Goal: Share content: Share content

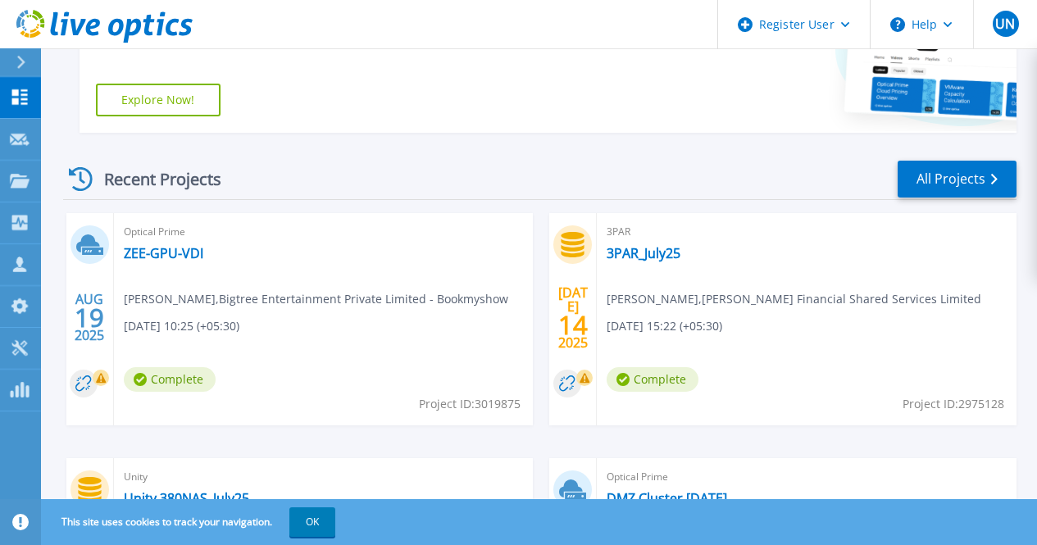
scroll to position [373, 0]
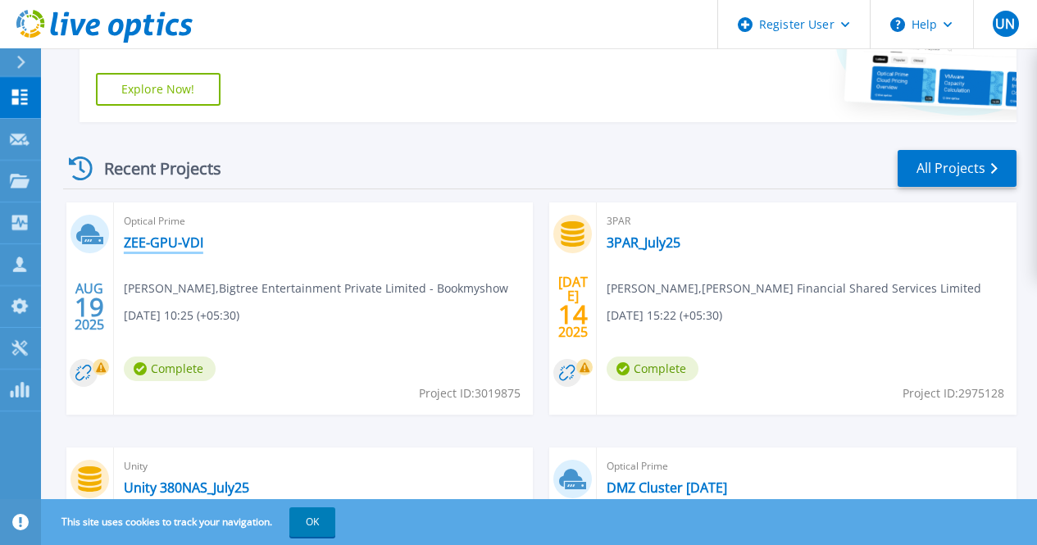
click at [171, 242] on link "ZEE-GPU-VDI" at bounding box center [164, 243] width 80 height 16
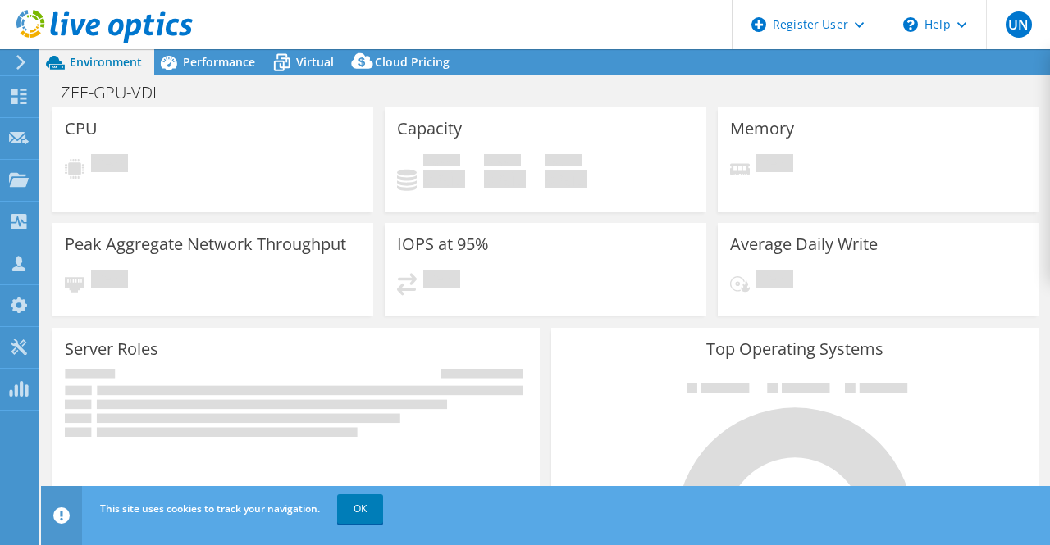
select select "USD"
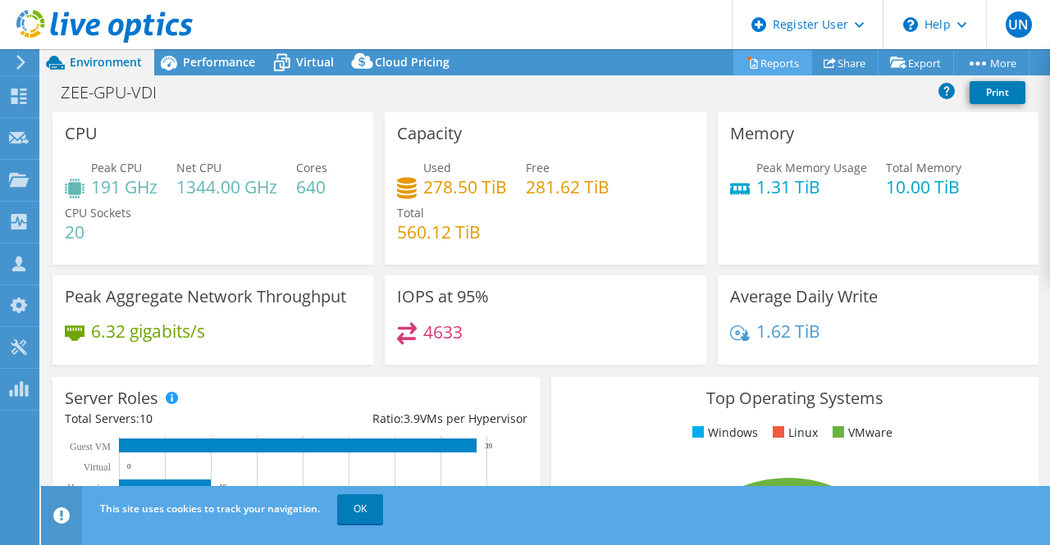
click at [764, 64] on link "Reports" at bounding box center [772, 62] width 79 height 25
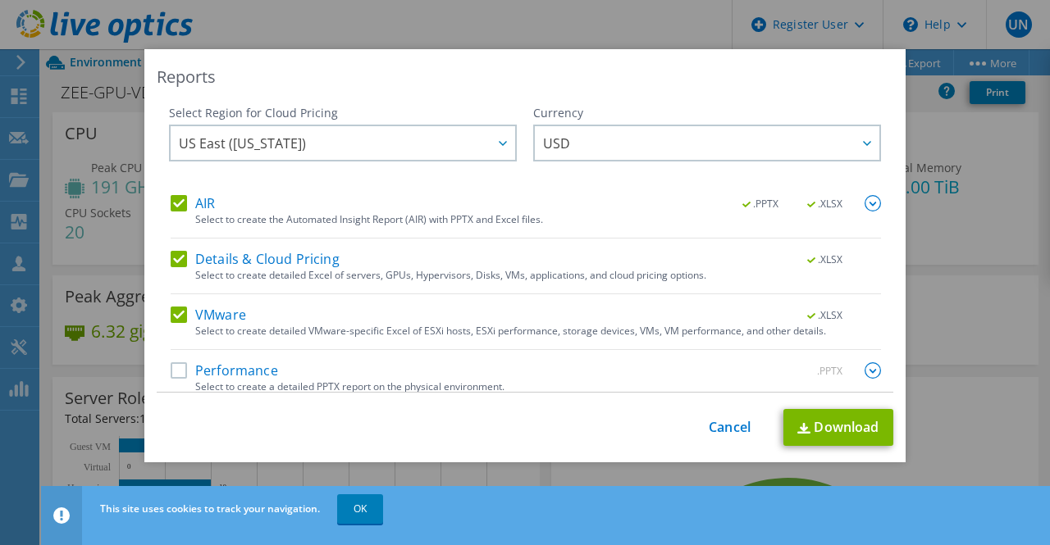
scroll to position [13, 0]
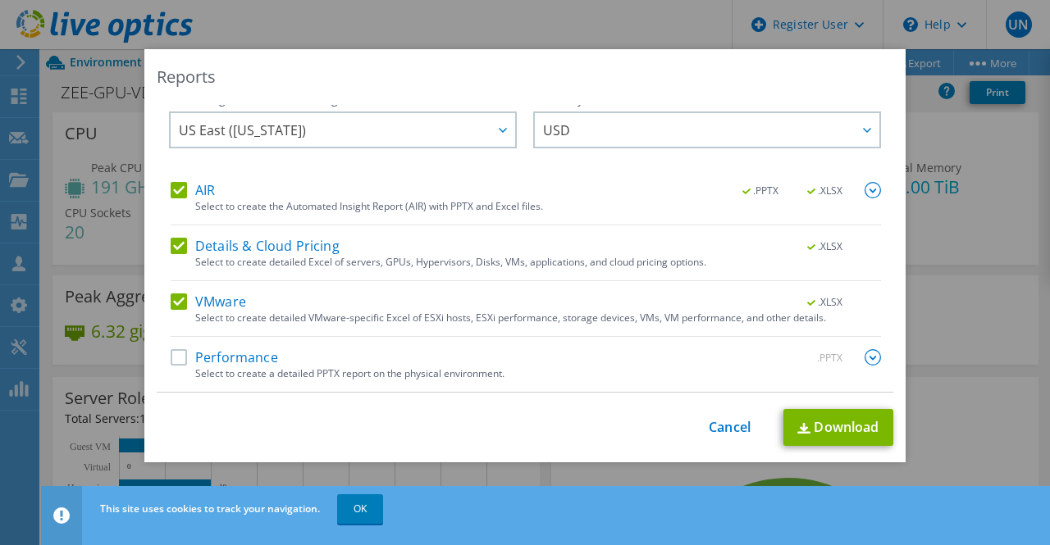
click at [172, 356] on label "Performance" at bounding box center [224, 357] width 107 height 16
click at [0, 0] on input "Performance" at bounding box center [0, 0] width 0 height 0
click at [864, 360] on img at bounding box center [872, 357] width 16 height 16
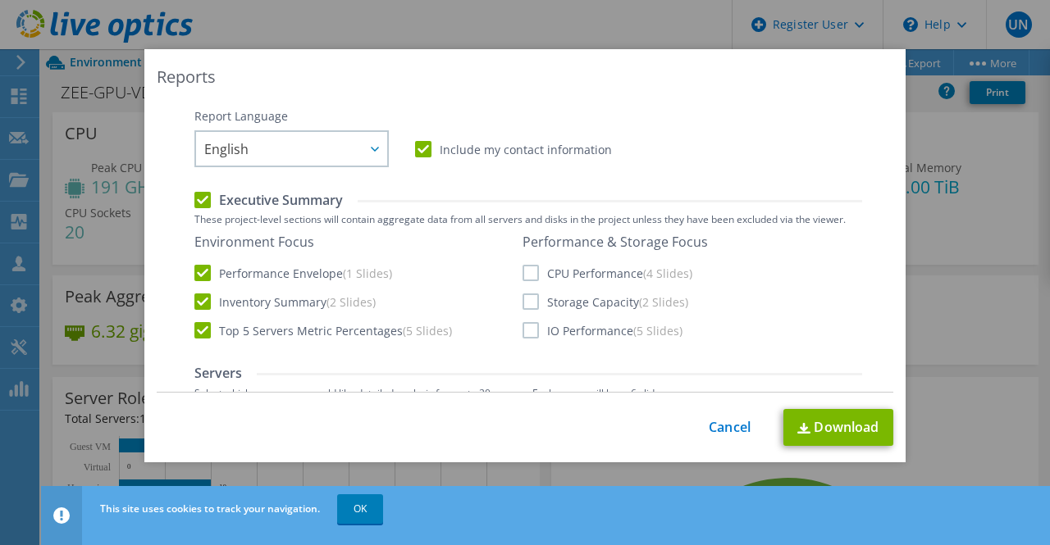
scroll to position [326, 0]
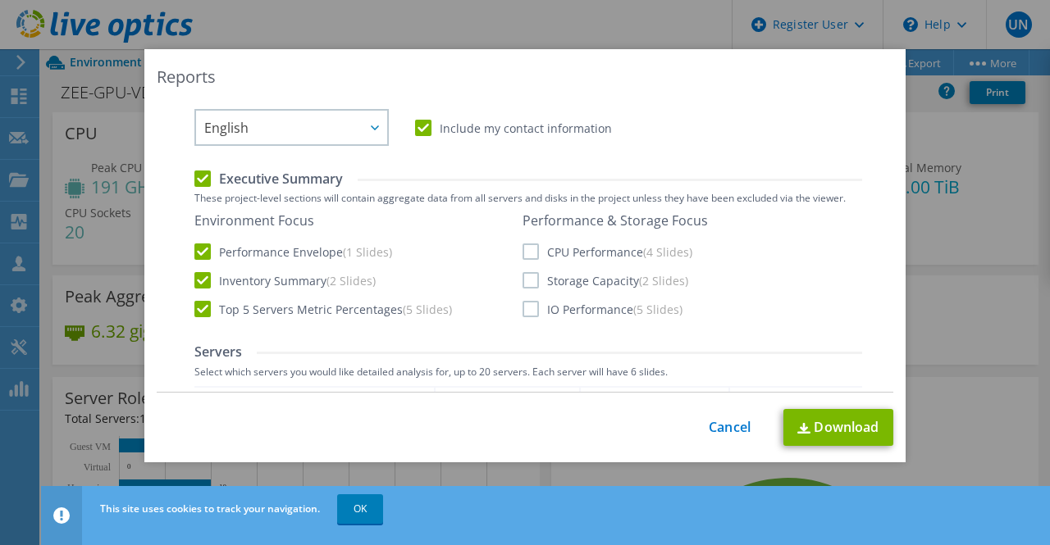
click at [531, 250] on label "CPU Performance (4 Slides)" at bounding box center [607, 252] width 170 height 16
click at [0, 0] on input "CPU Performance (4 Slides)" at bounding box center [0, 0] width 0 height 0
click at [526, 285] on label "Storage Capacity (2 Slides)" at bounding box center [605, 280] width 166 height 16
click at [0, 0] on input "Storage Capacity (2 Slides)" at bounding box center [0, 0] width 0 height 0
click at [525, 313] on label "IO Performance (5 Slides)" at bounding box center [602, 309] width 160 height 16
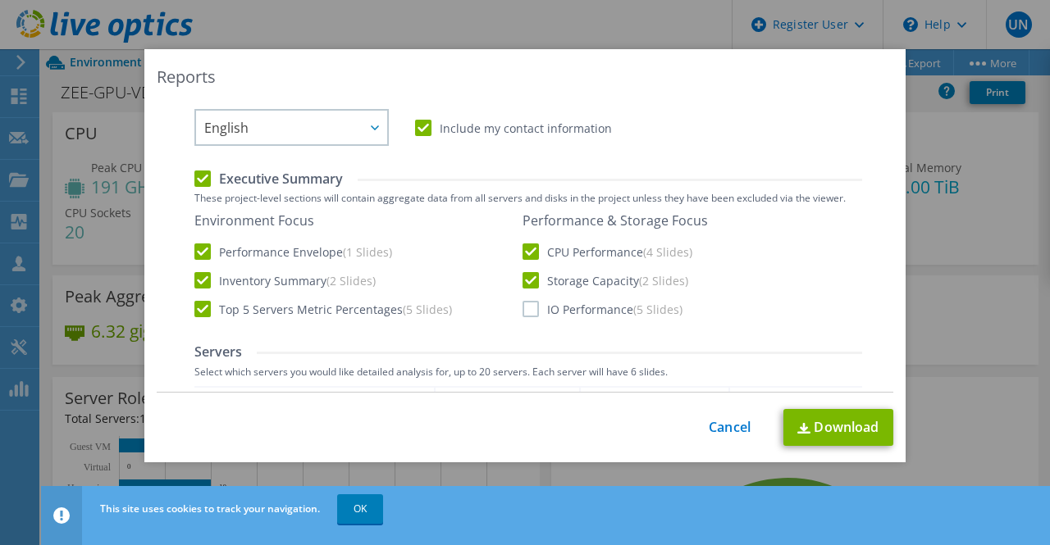
click at [0, 0] on input "IO Performance (5 Slides)" at bounding box center [0, 0] width 0 height 0
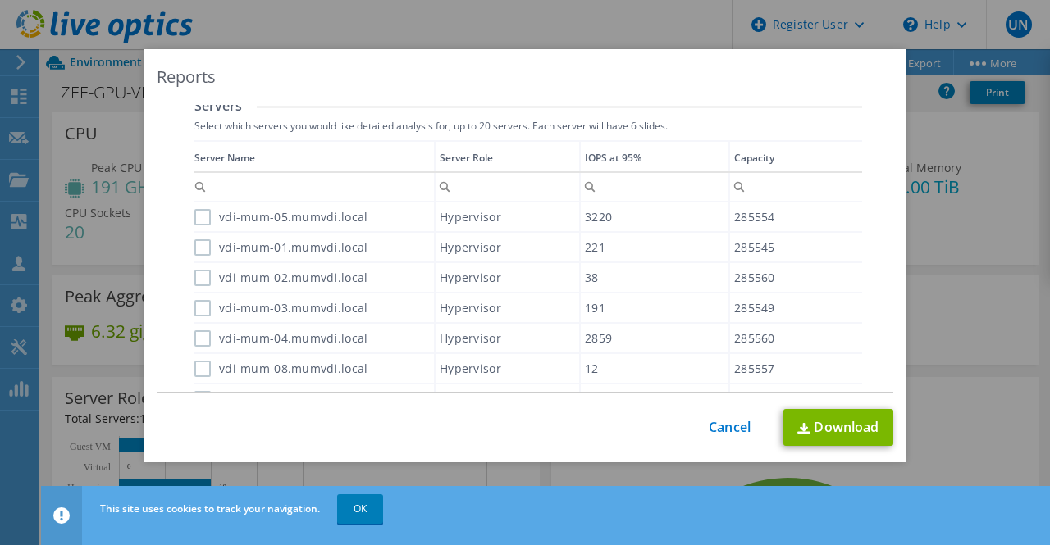
scroll to position [576, 0]
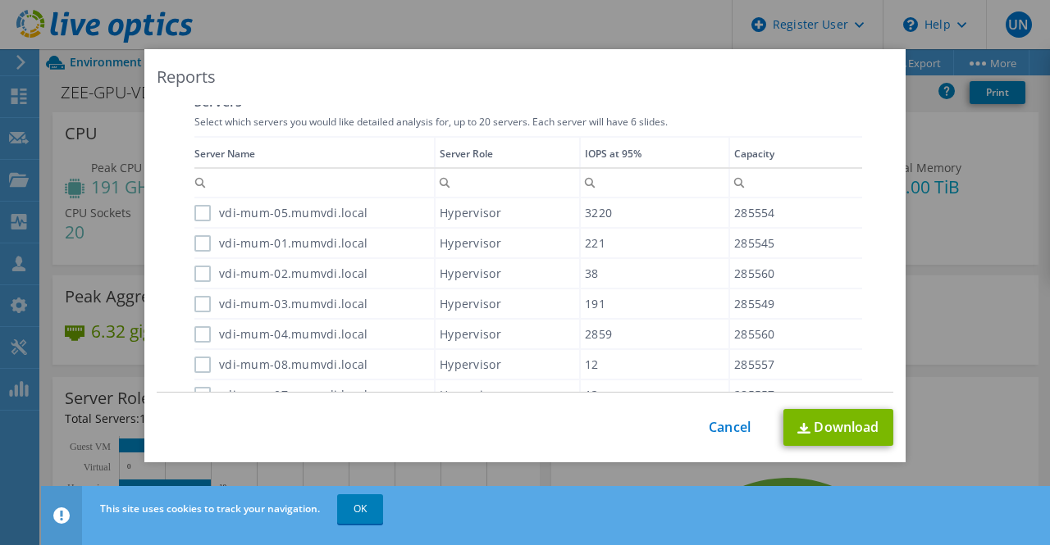
click at [200, 211] on label "vdi-mum-05.mumvdi.local" at bounding box center [280, 213] width 173 height 16
click at [0, 0] on input "vdi-mum-05.mumvdi.local" at bounding box center [0, 0] width 0 height 0
click at [196, 330] on label "vdi-mum-04.mumvdi.local" at bounding box center [280, 334] width 173 height 16
click at [0, 0] on input "vdi-mum-04.mumvdi.local" at bounding box center [0, 0] width 0 height 0
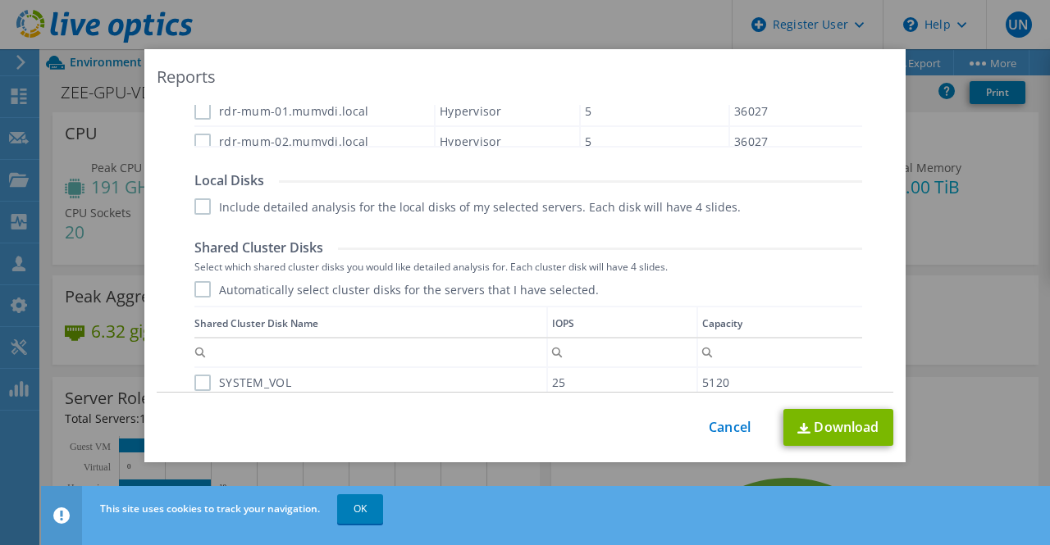
scroll to position [924, 0]
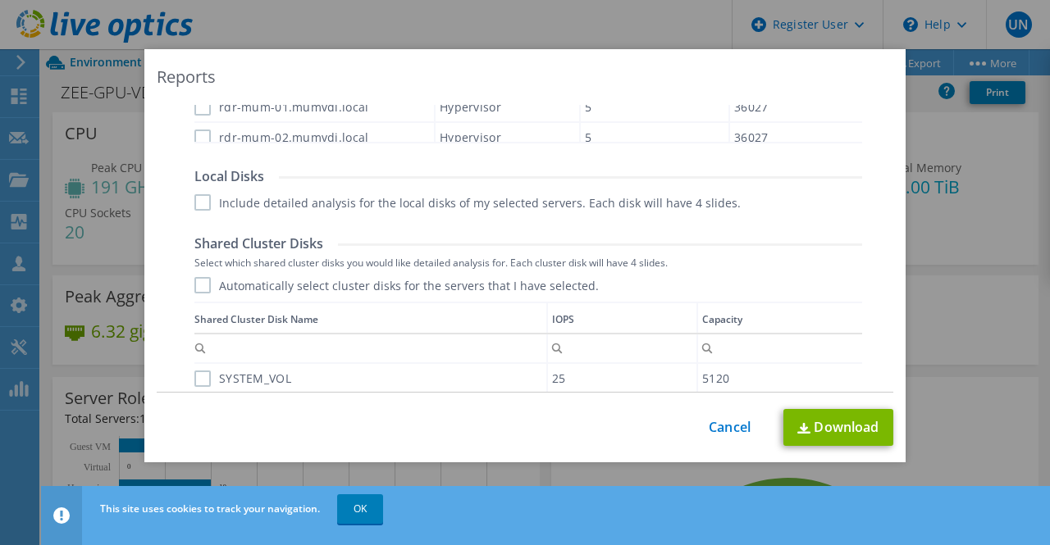
click at [476, 204] on label "Include detailed analysis for the local disks of my selected servers. Each disk…" at bounding box center [467, 202] width 546 height 16
click at [0, 0] on input "Include detailed analysis for the local disks of my selected servers. Each disk…" at bounding box center [0, 0] width 0 height 0
click at [271, 284] on label "Automatically select cluster disks for the servers that I have selected." at bounding box center [396, 285] width 404 height 16
click at [0, 0] on input "Automatically select cluster disks for the servers that I have selected." at bounding box center [0, 0] width 0 height 0
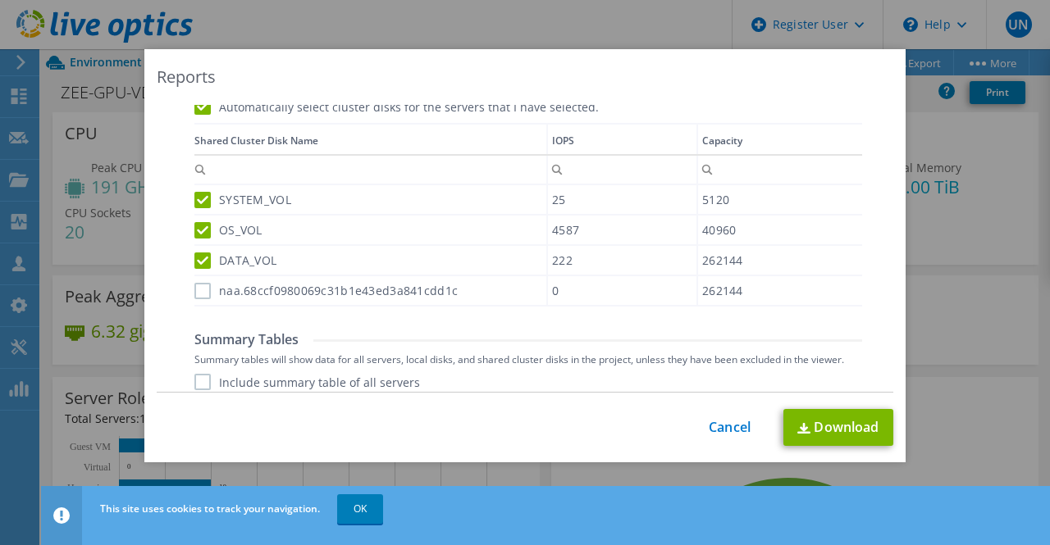
scroll to position [1171, 0]
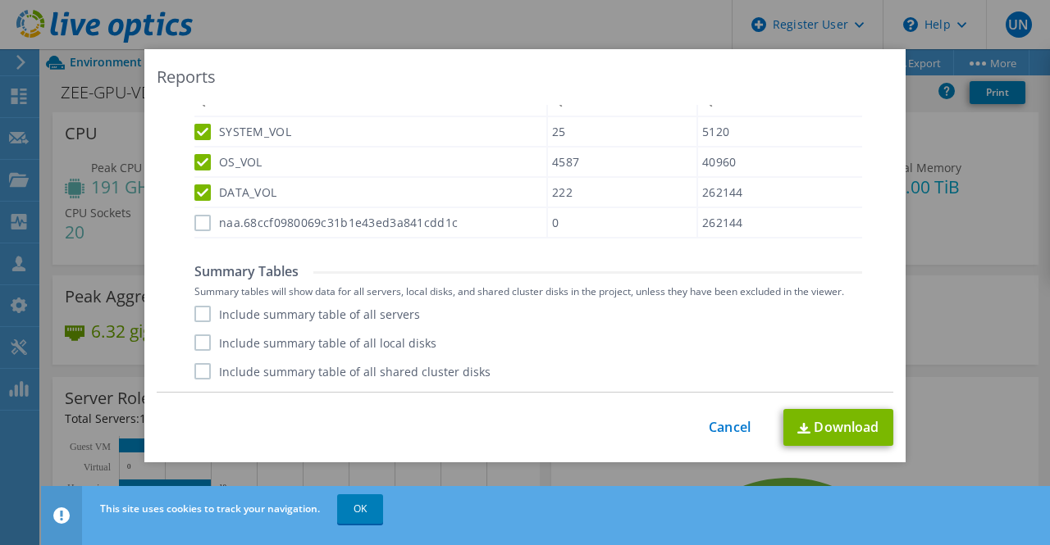
click at [199, 313] on label "Include summary table of all servers" at bounding box center [306, 314] width 225 height 16
click at [0, 0] on input "Include summary table of all servers" at bounding box center [0, 0] width 0 height 0
click at [196, 339] on label "Include summary table of all local disks" at bounding box center [315, 343] width 242 height 16
click at [0, 0] on input "Include summary table of all local disks" at bounding box center [0, 0] width 0 height 0
click at [197, 371] on label "Include summary table of all shared cluster disks" at bounding box center [342, 371] width 296 height 16
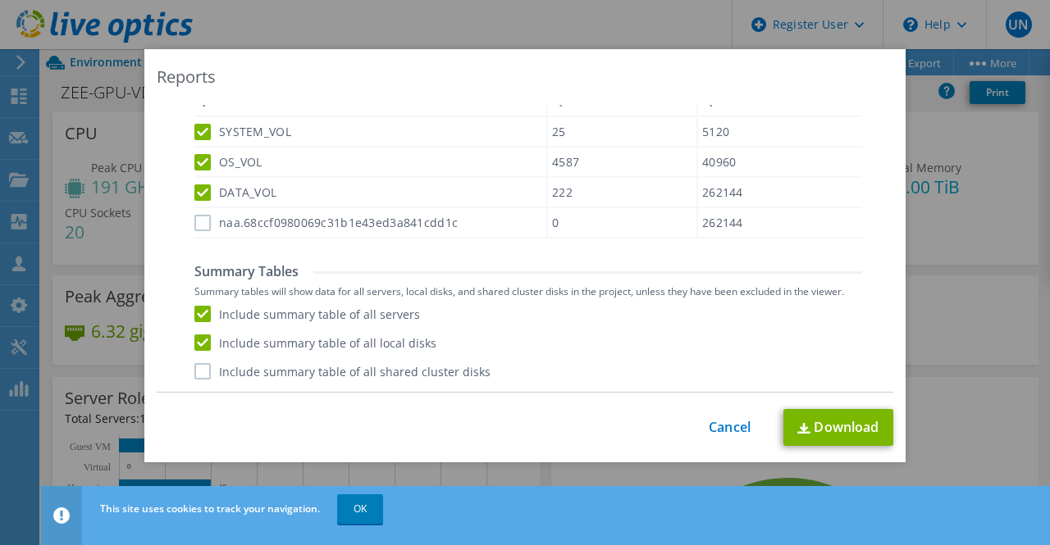
click at [0, 0] on input "Include summary table of all shared cluster disks" at bounding box center [0, 0] width 0 height 0
click at [827, 425] on link "Download" at bounding box center [838, 427] width 110 height 37
click at [965, 234] on div "Reports Select Region for Cloud Pricing Asia Pacific ([GEOGRAPHIC_DATA]) [GEOGR…" at bounding box center [525, 272] width 1050 height 447
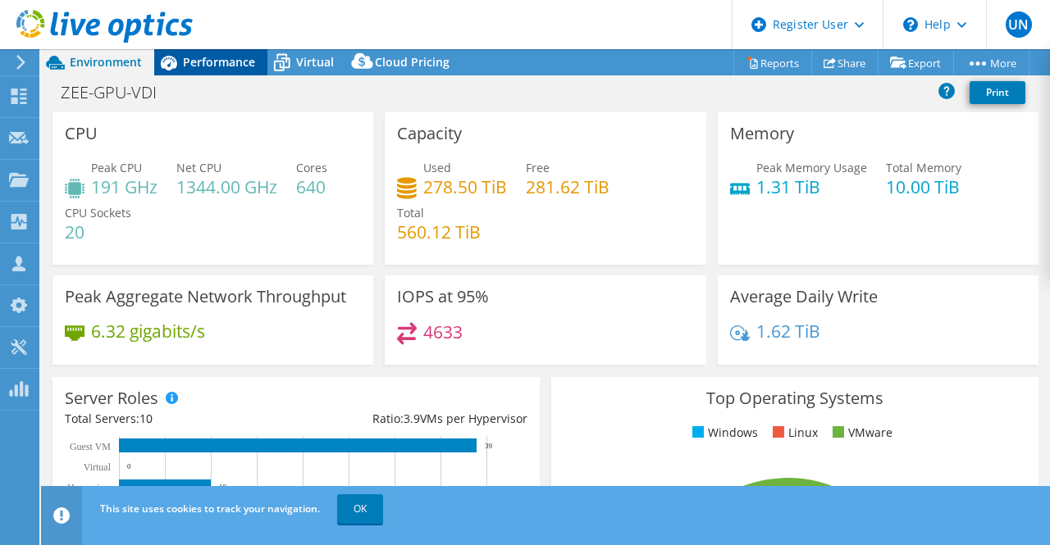
click at [226, 63] on span "Performance" at bounding box center [219, 62] width 72 height 16
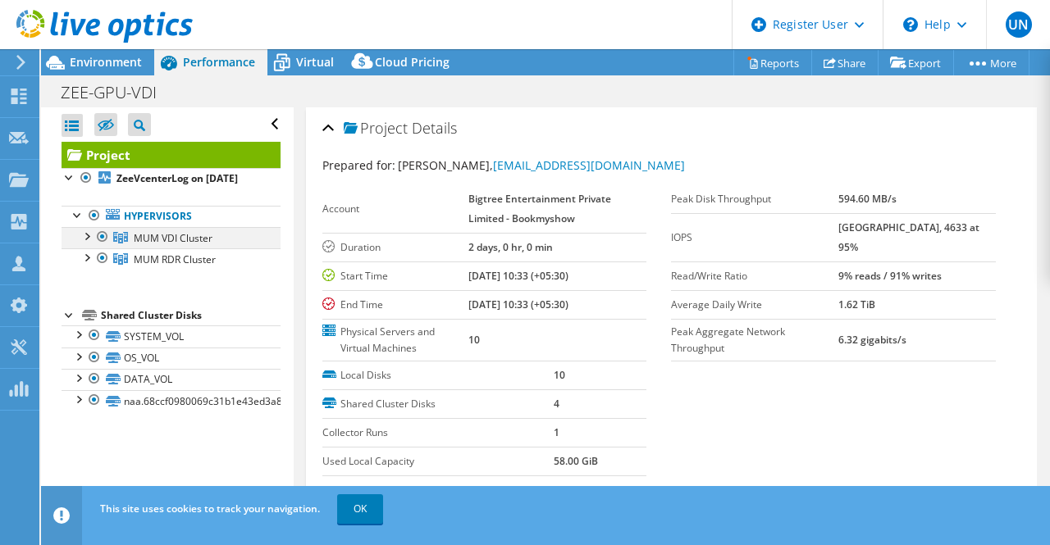
click at [89, 244] on div at bounding box center [86, 235] width 16 height 16
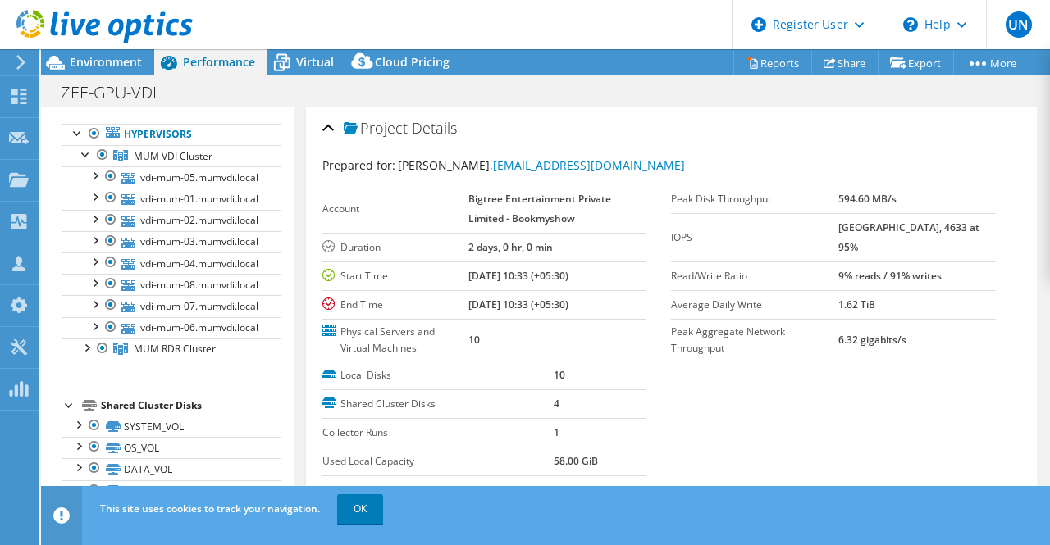
scroll to position [95, 0]
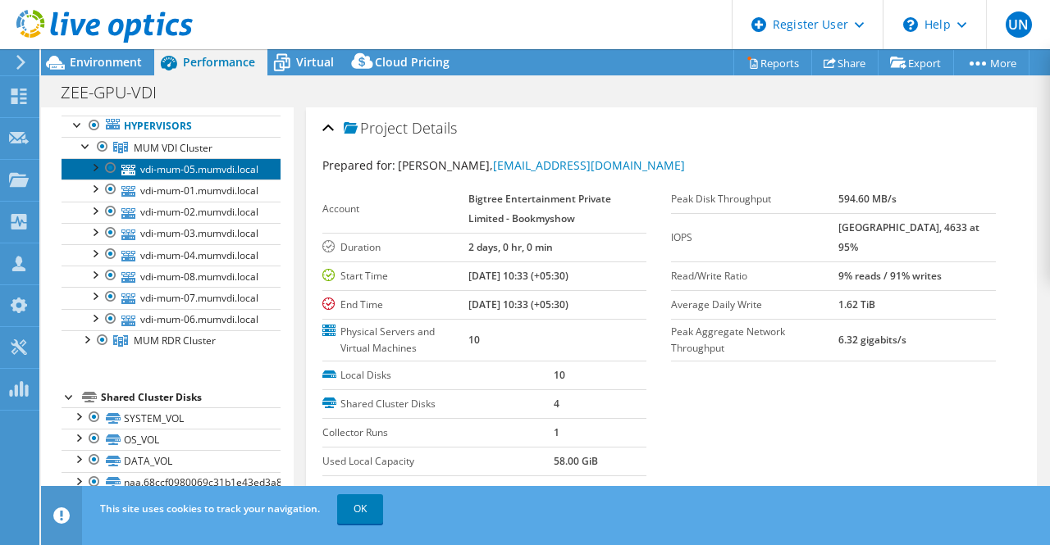
click at [169, 176] on link "vdi-mum-05.mumvdi.local" at bounding box center [170, 168] width 219 height 21
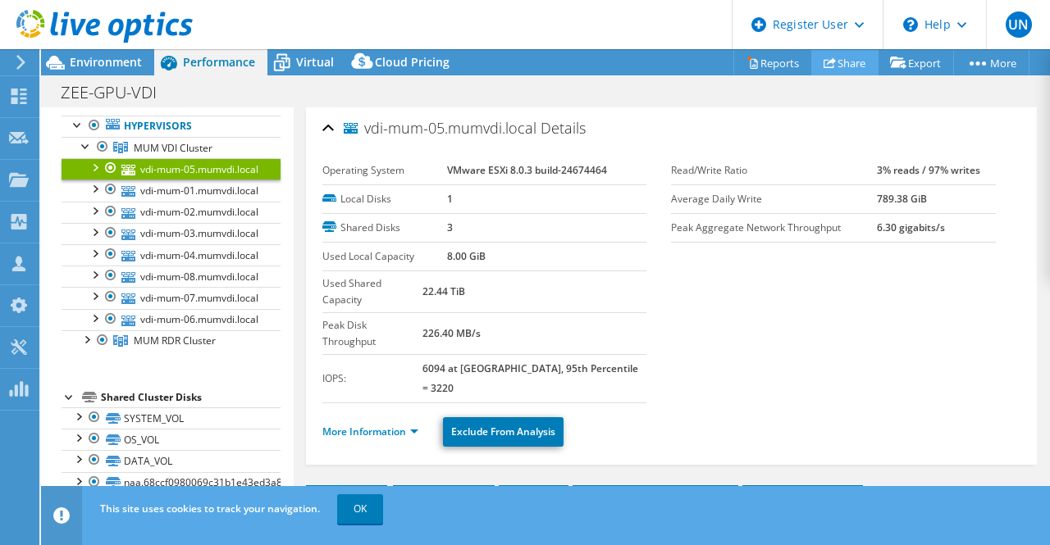
click at [840, 60] on link "Share" at bounding box center [844, 62] width 67 height 25
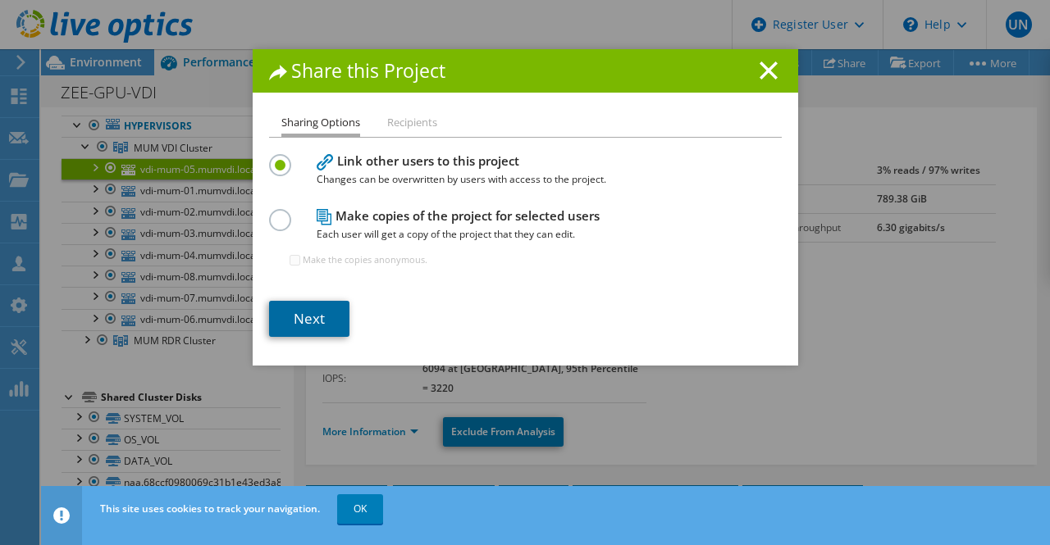
click at [305, 318] on link "Next" at bounding box center [309, 319] width 80 height 36
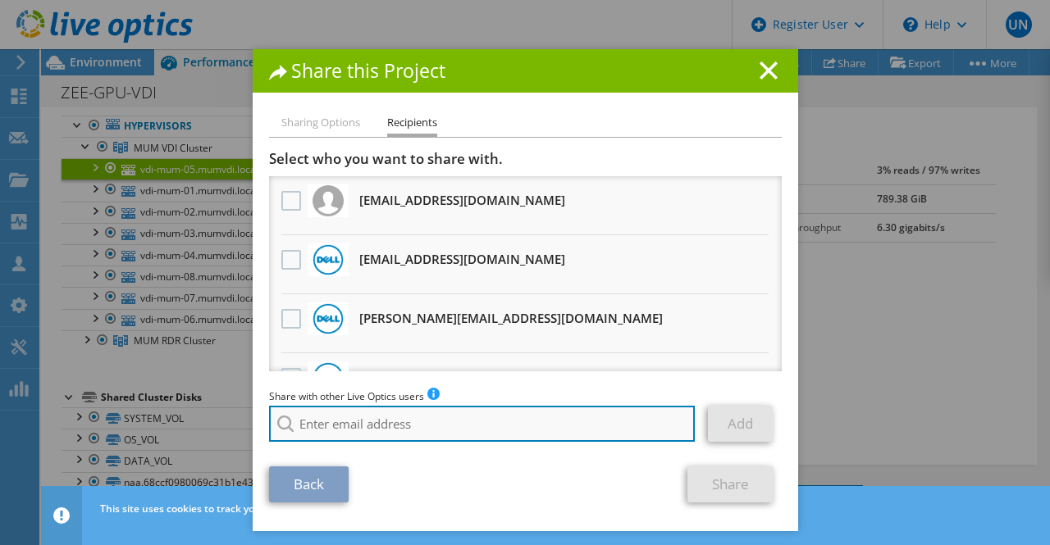
click at [422, 426] on input "search" at bounding box center [482, 424] width 426 height 36
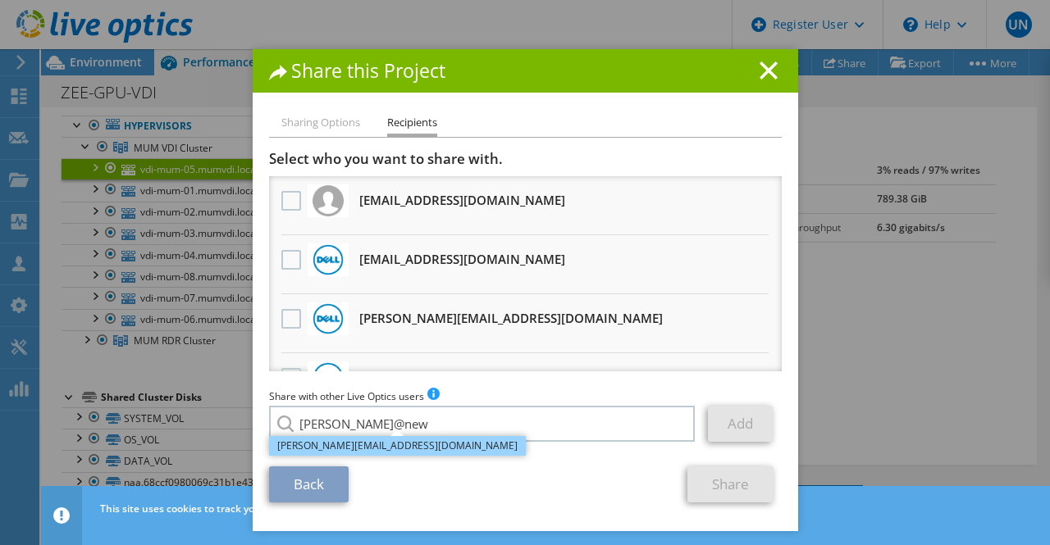
click at [398, 447] on li "[PERSON_NAME][EMAIL_ADDRESS][DOMAIN_NAME]" at bounding box center [397, 446] width 257 height 20
type input "[PERSON_NAME][EMAIL_ADDRESS][DOMAIN_NAME]"
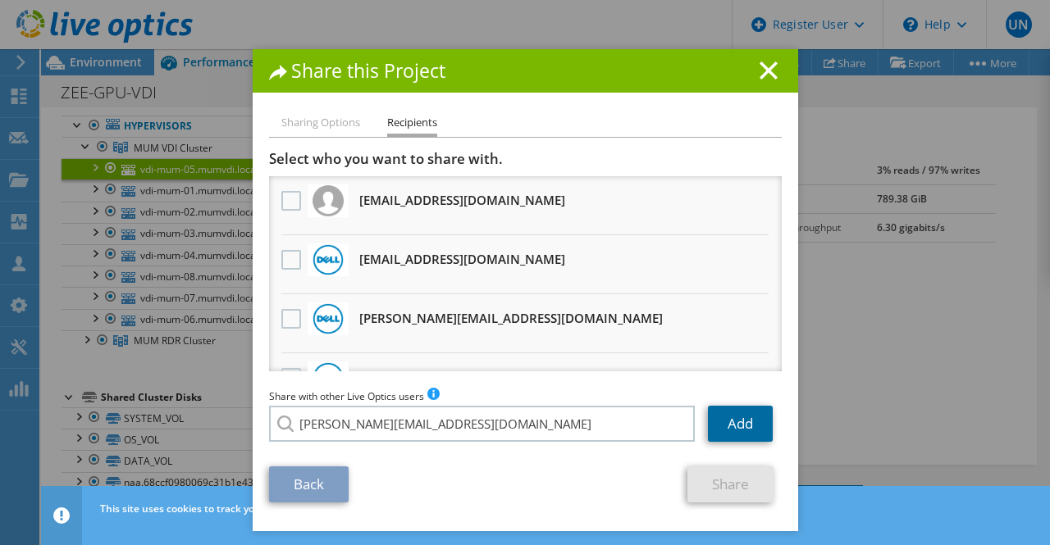
click at [734, 422] on link "Add" at bounding box center [740, 424] width 65 height 36
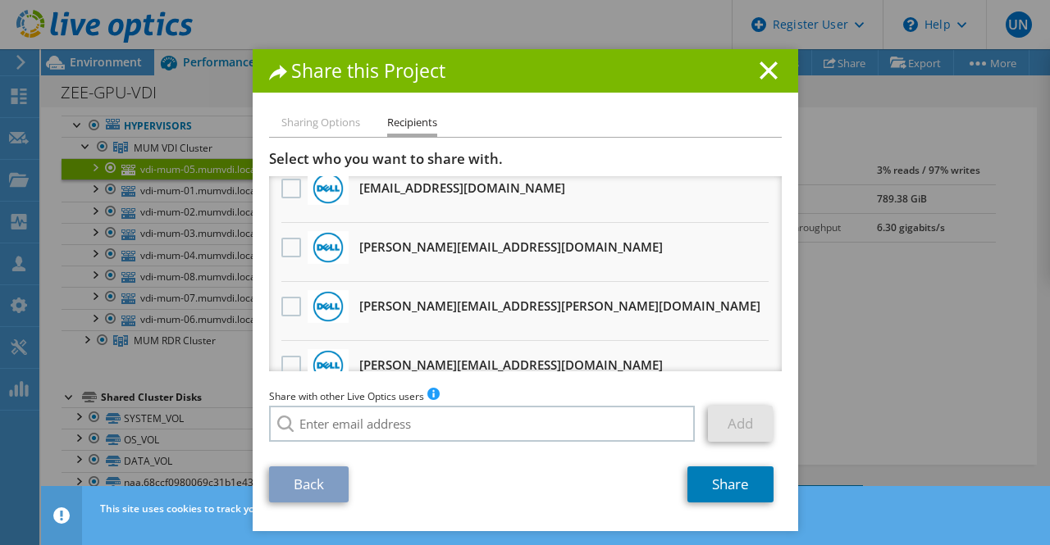
scroll to position [0, 0]
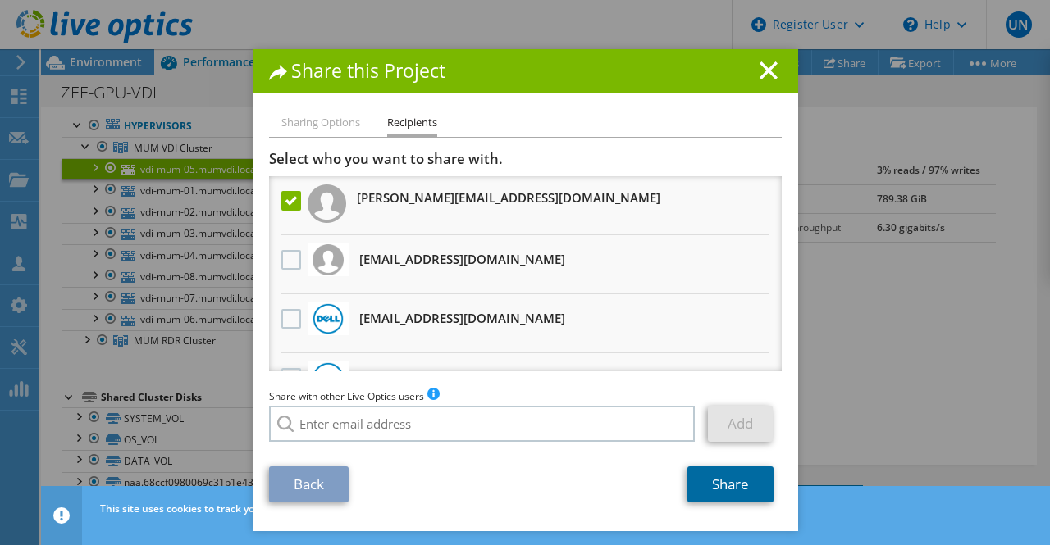
click at [730, 481] on link "Share" at bounding box center [730, 485] width 86 height 36
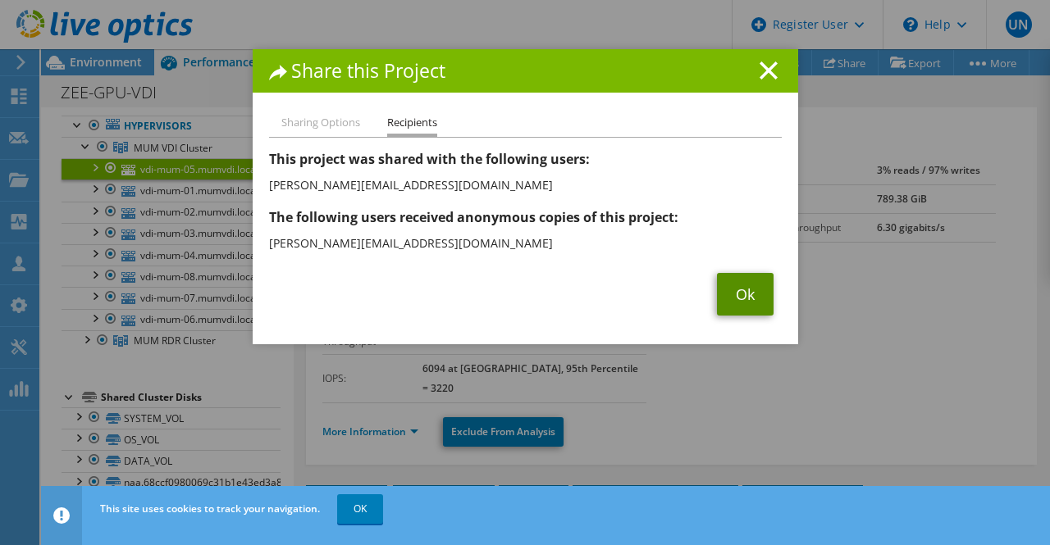
click at [742, 295] on link "Ok" at bounding box center [745, 294] width 57 height 43
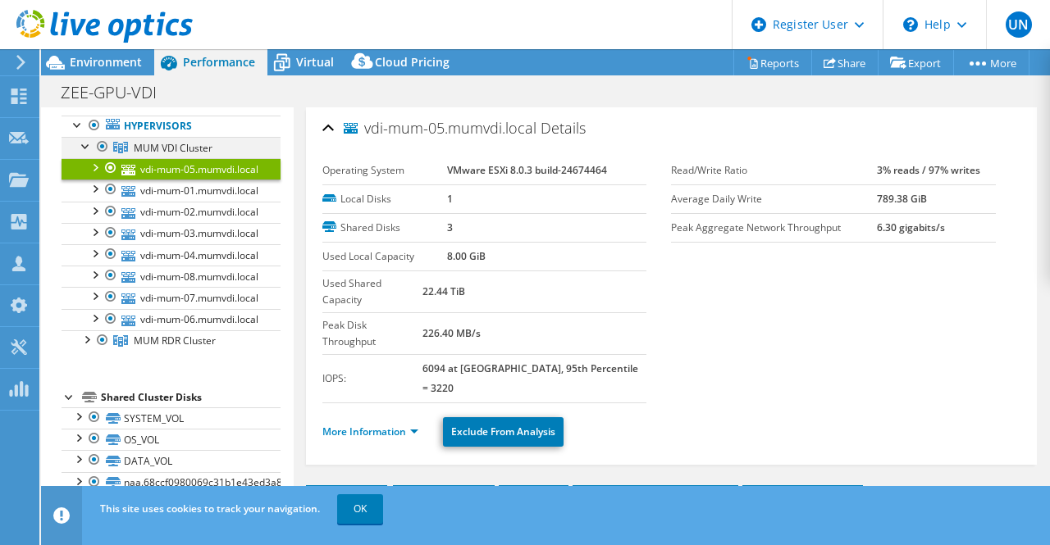
click at [84, 153] on div at bounding box center [86, 145] width 16 height 16
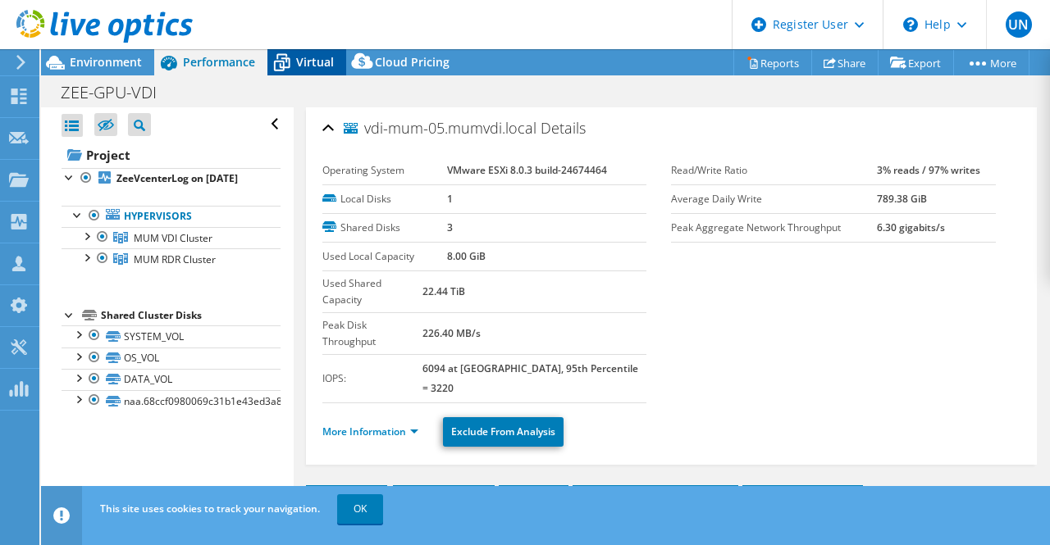
click at [308, 57] on span "Virtual" at bounding box center [315, 62] width 38 height 16
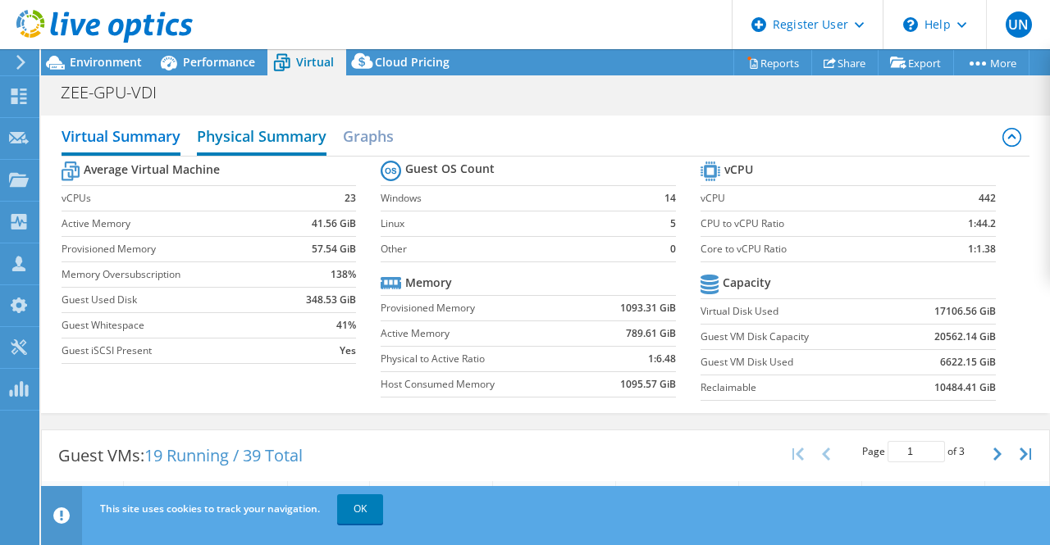
click at [229, 133] on h2 "Physical Summary" at bounding box center [262, 138] width 130 height 36
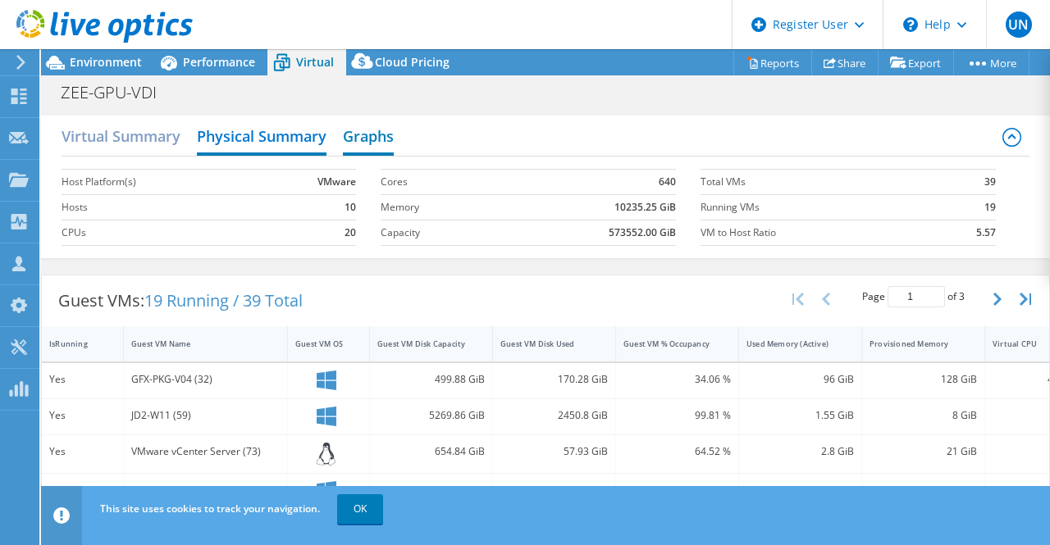
click at [367, 139] on h2 "Graphs" at bounding box center [368, 138] width 51 height 36
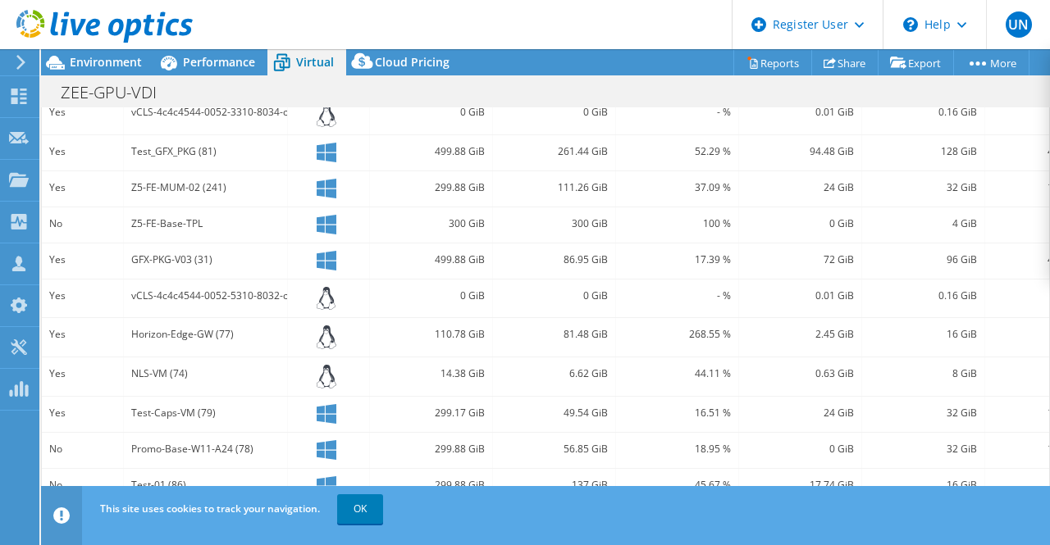
scroll to position [708, 0]
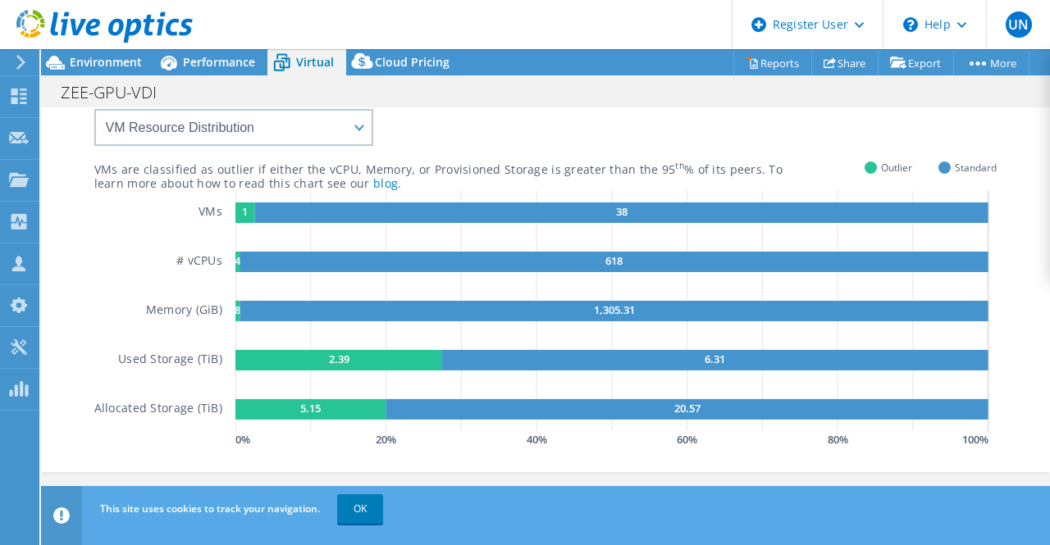
click at [999, 235] on div "VMs are classified as outlier if either the vCPU, Memory, or Provisioned Storag…" at bounding box center [545, 279] width 968 height 380
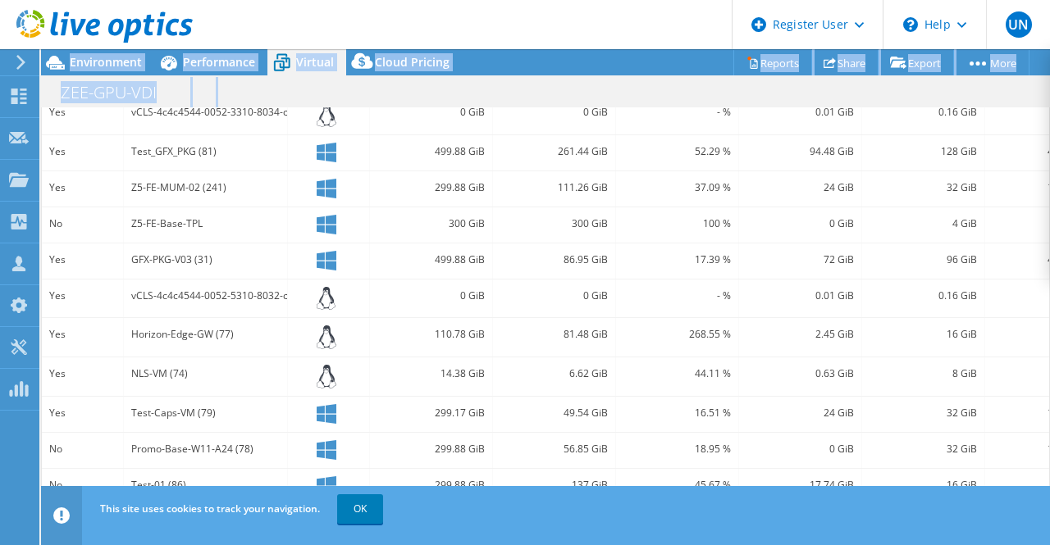
drag, startPoint x: 999, startPoint y: 235, endPoint x: 1049, endPoint y: 516, distance: 285.7
click at [1049, 516] on div "UN Dell User [PERSON_NAME] [EMAIL_ADDRESS][DOMAIN_NAME] Dell My Profile Log Out…" at bounding box center [525, 272] width 1050 height 545
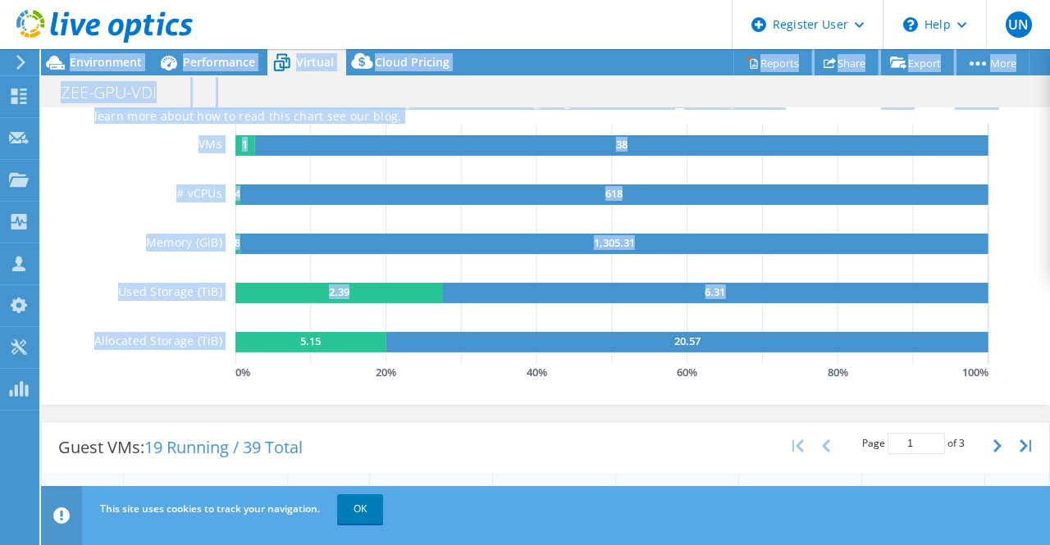
scroll to position [0, 0]
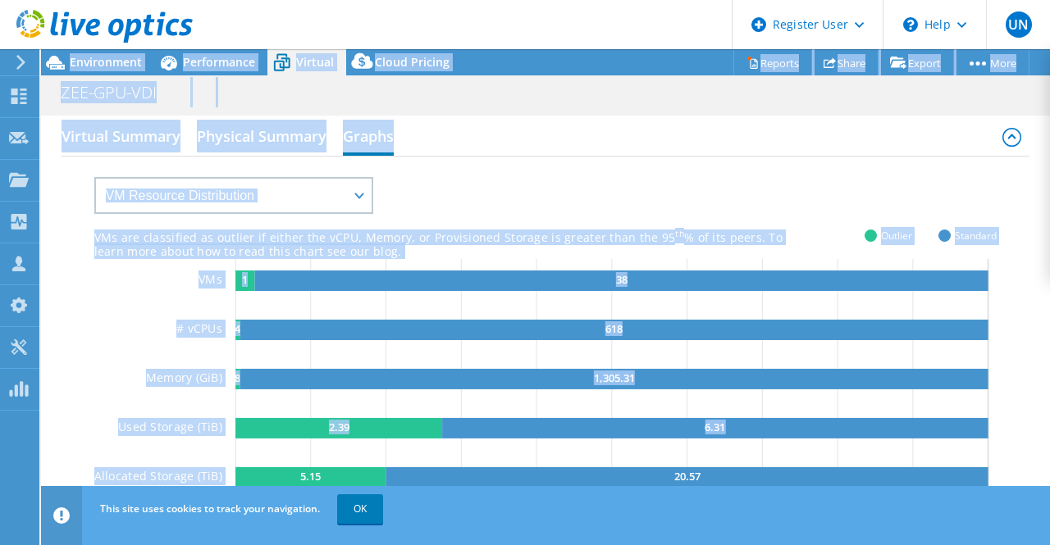
click at [580, 160] on div "VMs are classified as outlier if either the vCPU, Memory, or Provisioned Storag…" at bounding box center [545, 338] width 903 height 363
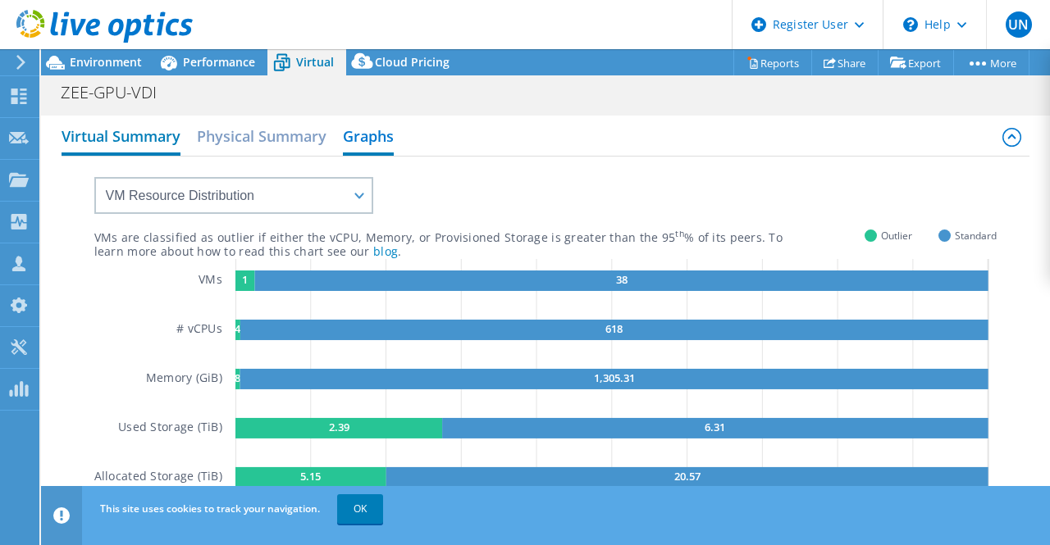
click at [134, 138] on h2 "Virtual Summary" at bounding box center [120, 138] width 119 height 36
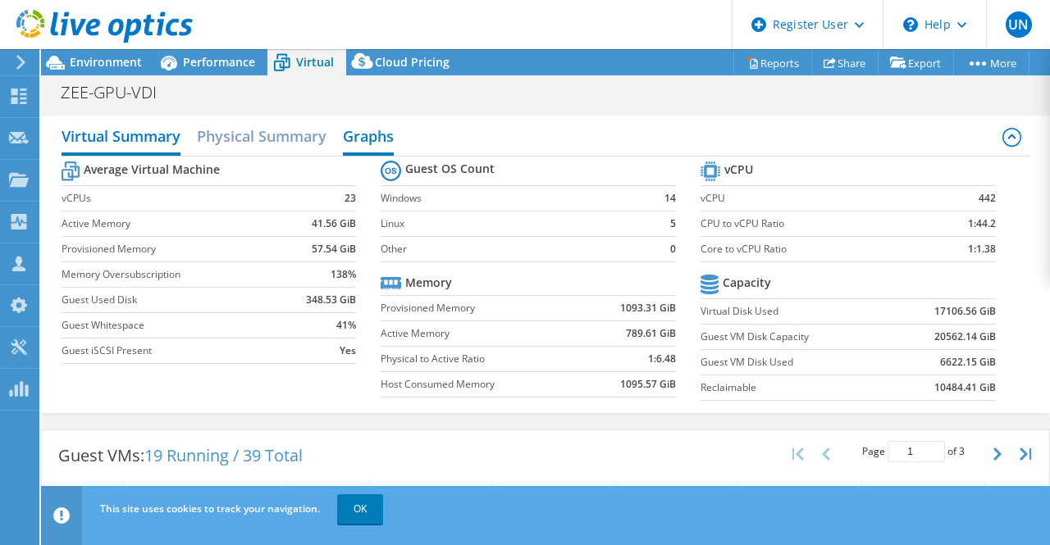
click at [354, 134] on h2 "Graphs" at bounding box center [368, 138] width 51 height 36
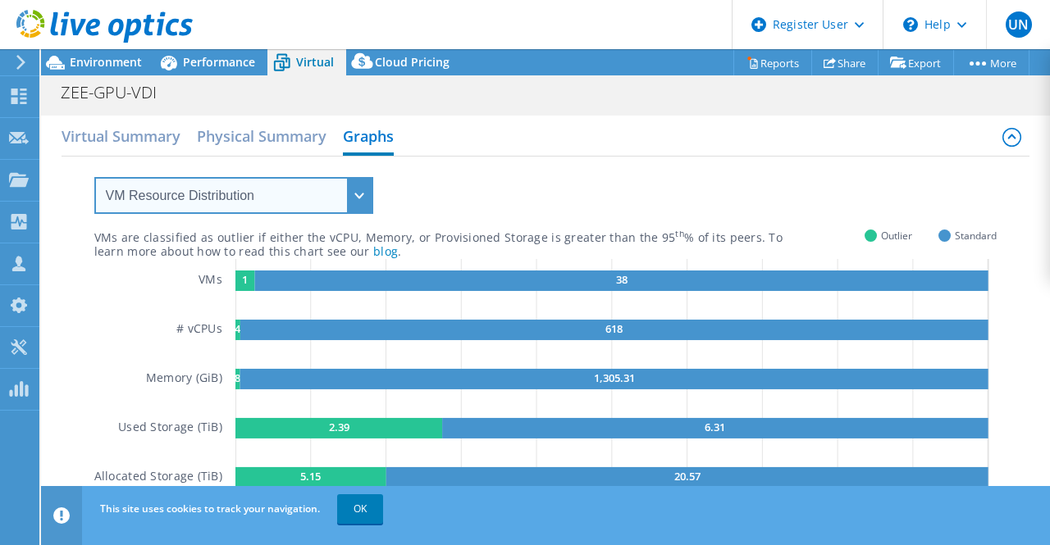
click at [236, 195] on select "VM Resource Distribution Provisioning Contrast Over Provisioning" at bounding box center [233, 195] width 279 height 37
select select "Provisioning Contrast"
click at [94, 177] on select "VM Resource Distribution Provisioning Contrast Over Provisioning" at bounding box center [233, 195] width 279 height 37
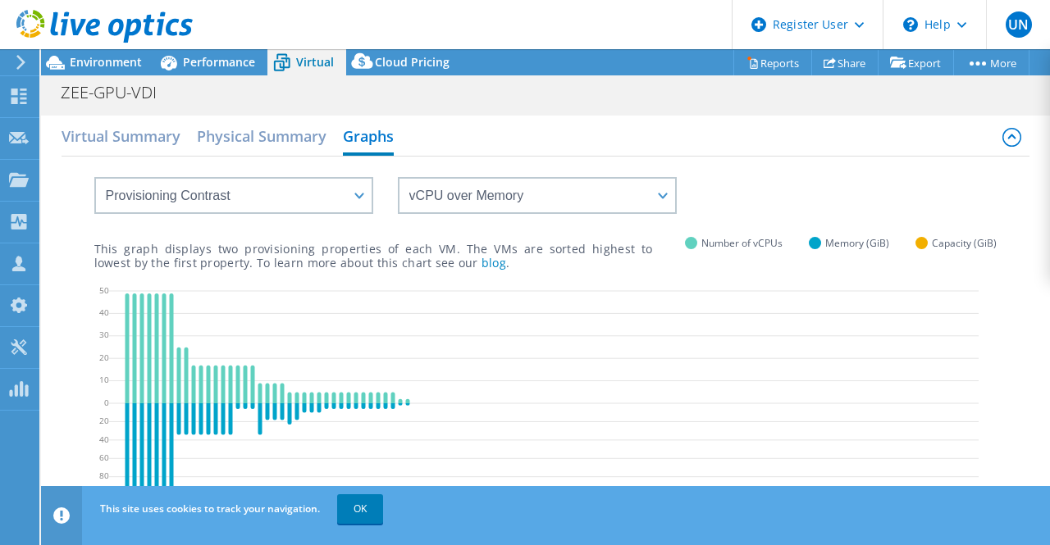
click at [752, 162] on div "vCPU over Memory vCPU over Capacity Memory over vCPU Memory over Capacity Capac…" at bounding box center [545, 185] width 903 height 57
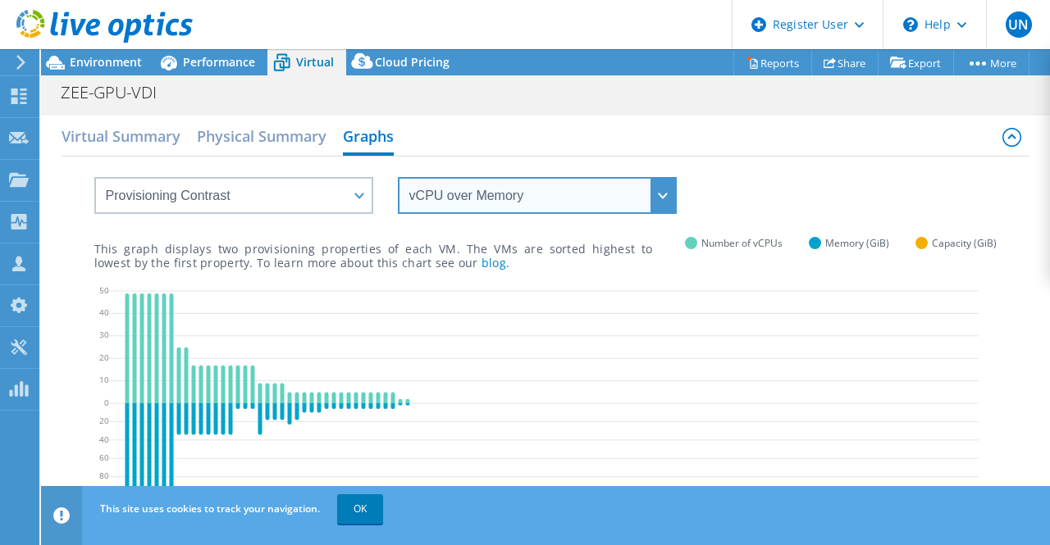
click at [622, 195] on select "vCPU over Memory vCPU over Capacity Memory over vCPU Memory over Capacity Capac…" at bounding box center [537, 195] width 279 height 37
select select "Memory over vCPU"
click at [398, 177] on select "vCPU over Memory vCPU over Capacity Memory over vCPU Memory over Capacity Capac…" at bounding box center [537, 195] width 279 height 37
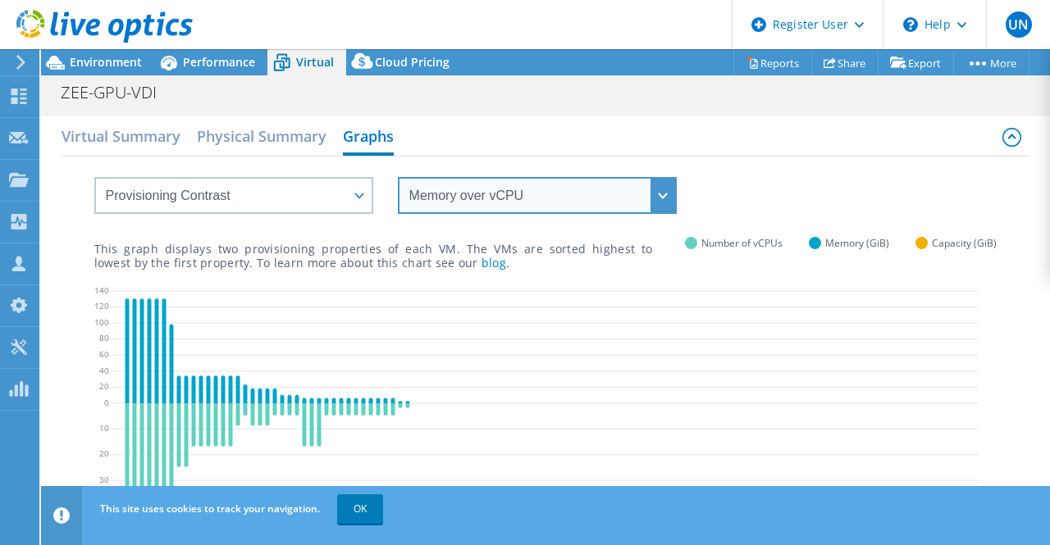
click at [556, 194] on select "vCPU over Memory vCPU over Capacity Memory over vCPU Memory over Capacity Capac…" at bounding box center [537, 195] width 279 height 37
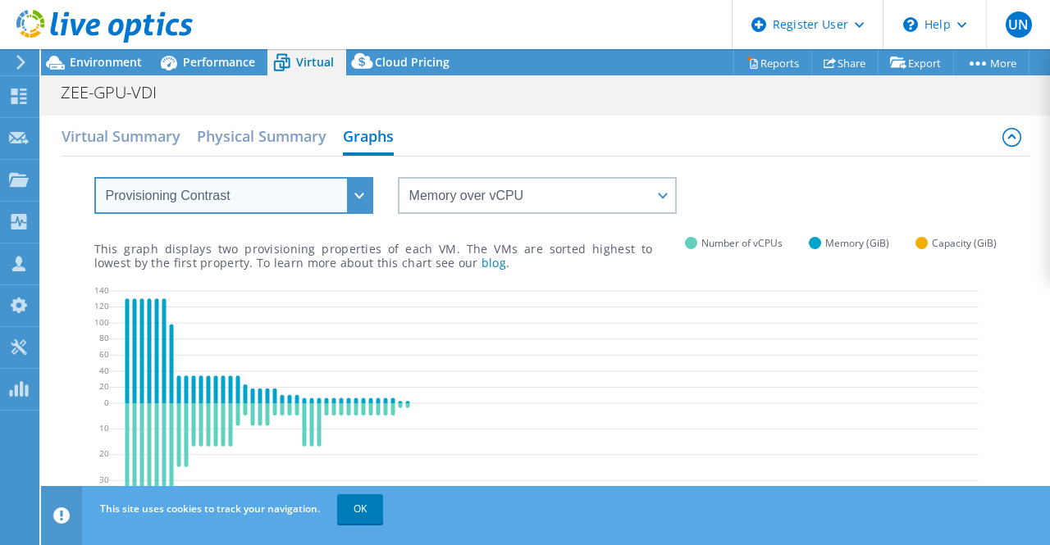
click at [269, 194] on select "VM Resource Distribution Provisioning Contrast Over Provisioning" at bounding box center [233, 195] width 279 height 37
click at [94, 177] on select "VM Resource Distribution Provisioning Contrast Over Provisioning" at bounding box center [233, 195] width 279 height 37
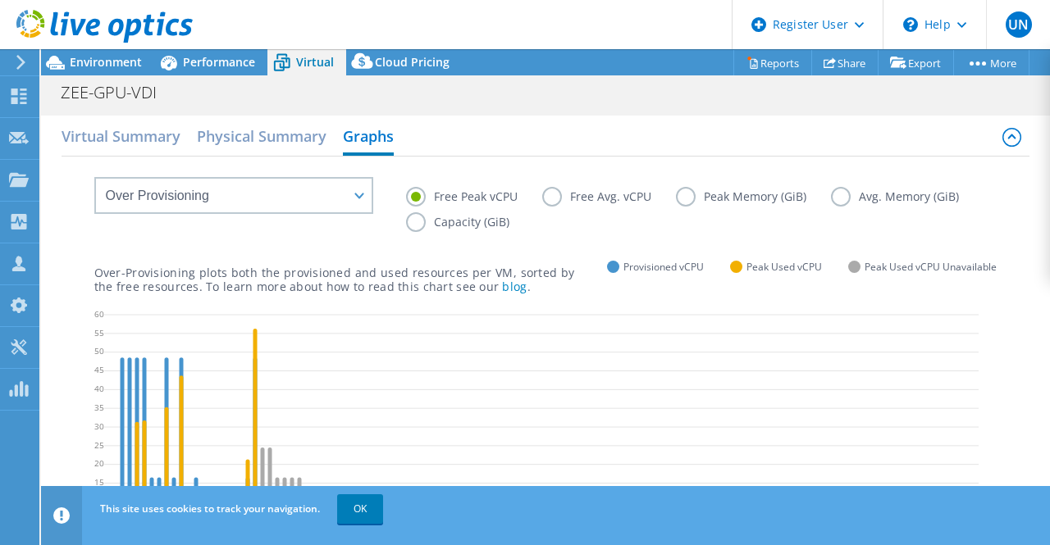
click at [554, 197] on label "Free Avg. vCPU" at bounding box center [609, 197] width 134 height 20
click at [0, 0] on input "Free Avg. vCPU" at bounding box center [0, 0] width 0 height 0
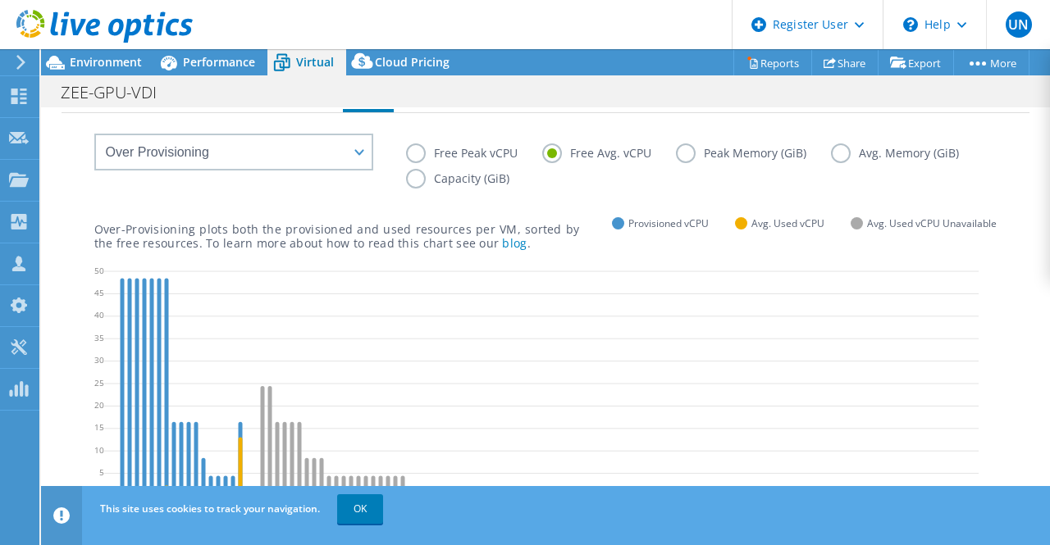
scroll to position [39, 0]
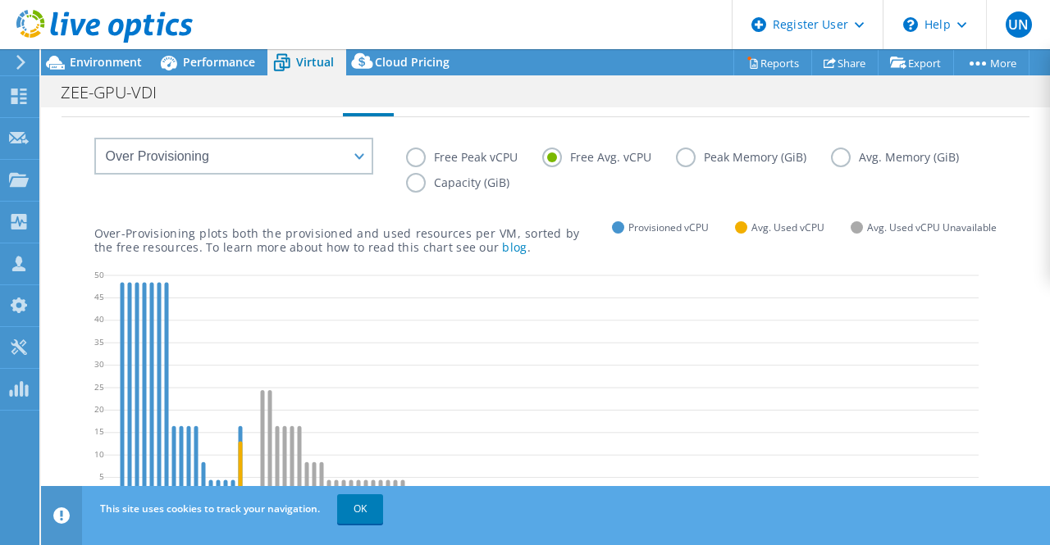
click at [685, 155] on label "Peak Memory (GiB)" at bounding box center [753, 158] width 155 height 20
click at [0, 0] on input "Peak Memory (GiB)" at bounding box center [0, 0] width 0 height 0
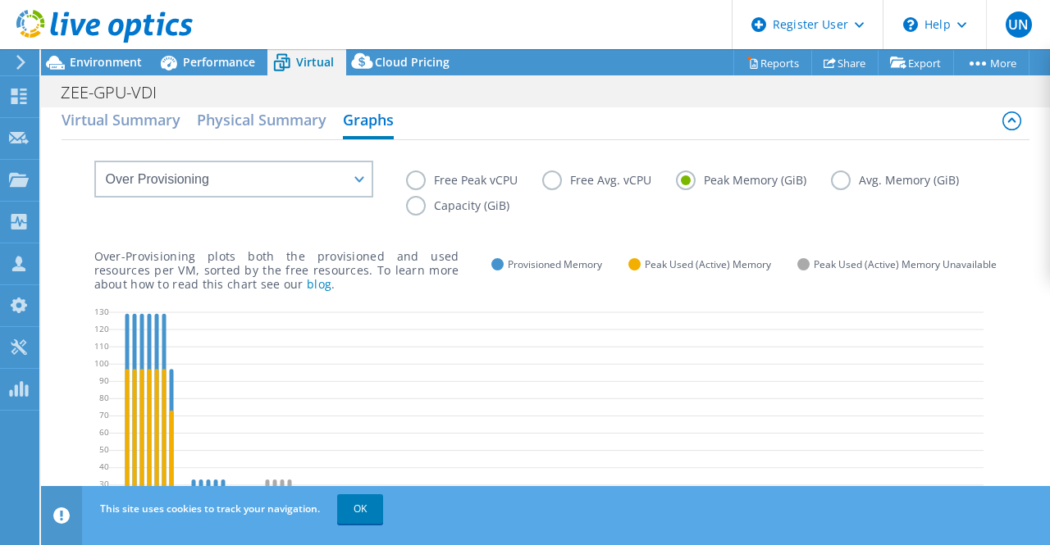
scroll to position [0, 0]
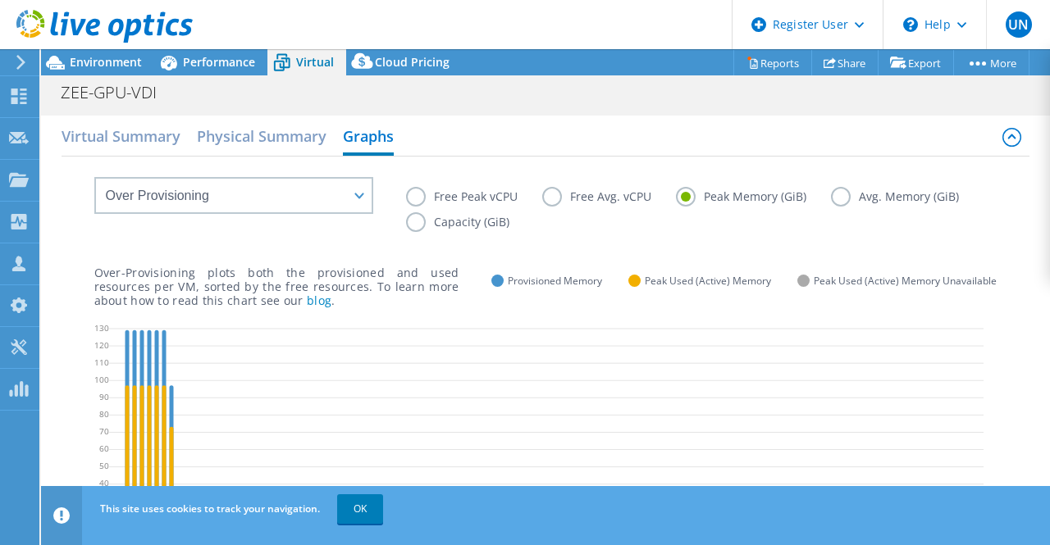
click at [842, 199] on label "Avg. Memory (GiB)" at bounding box center [907, 197] width 153 height 20
click at [0, 0] on input "Avg. Memory (GiB)" at bounding box center [0, 0] width 0 height 0
click at [415, 221] on label "Capacity (GiB)" at bounding box center [470, 222] width 128 height 20
click at [0, 0] on input "Capacity (GiB)" at bounding box center [0, 0] width 0 height 0
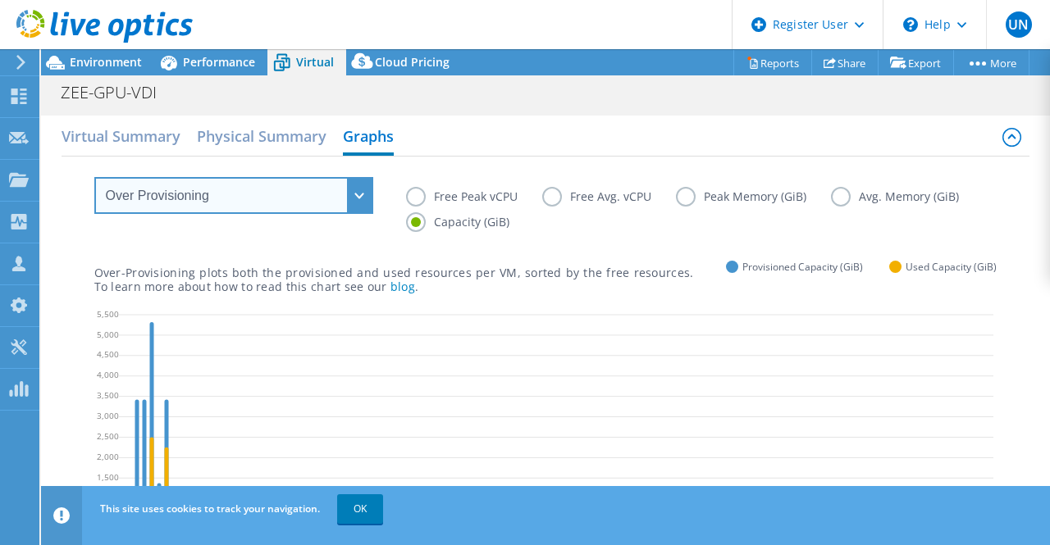
click at [215, 190] on select "VM Resource Distribution Provisioning Contrast Over Provisioning" at bounding box center [233, 195] width 279 height 37
select select "VM Resource Distribution"
click at [94, 177] on select "VM Resource Distribution Provisioning Contrast Over Provisioning" at bounding box center [233, 195] width 279 height 37
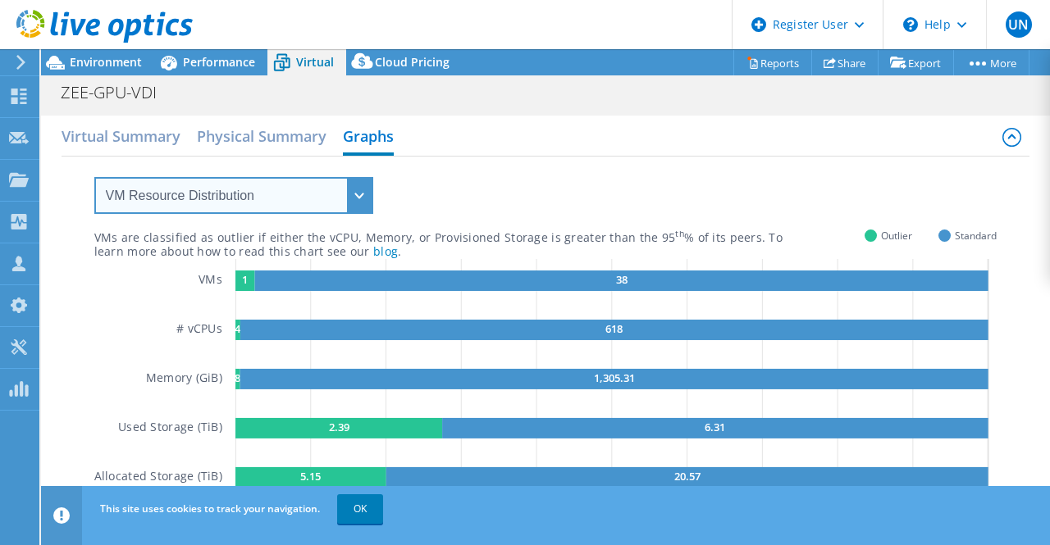
click at [220, 198] on select "VM Resource Distribution Provisioning Contrast Over Provisioning" at bounding box center [233, 195] width 279 height 37
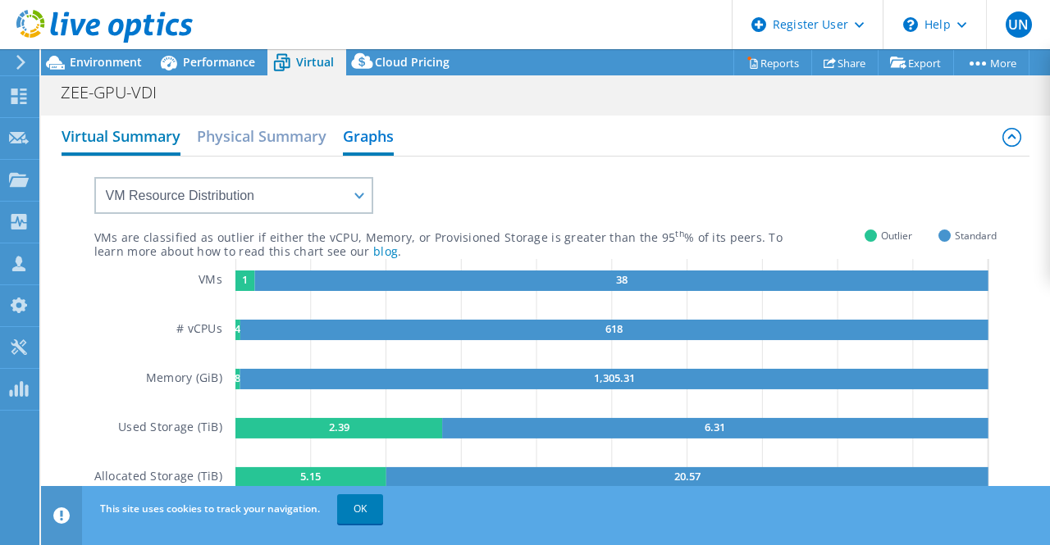
click at [141, 137] on h2 "Virtual Summary" at bounding box center [120, 138] width 119 height 36
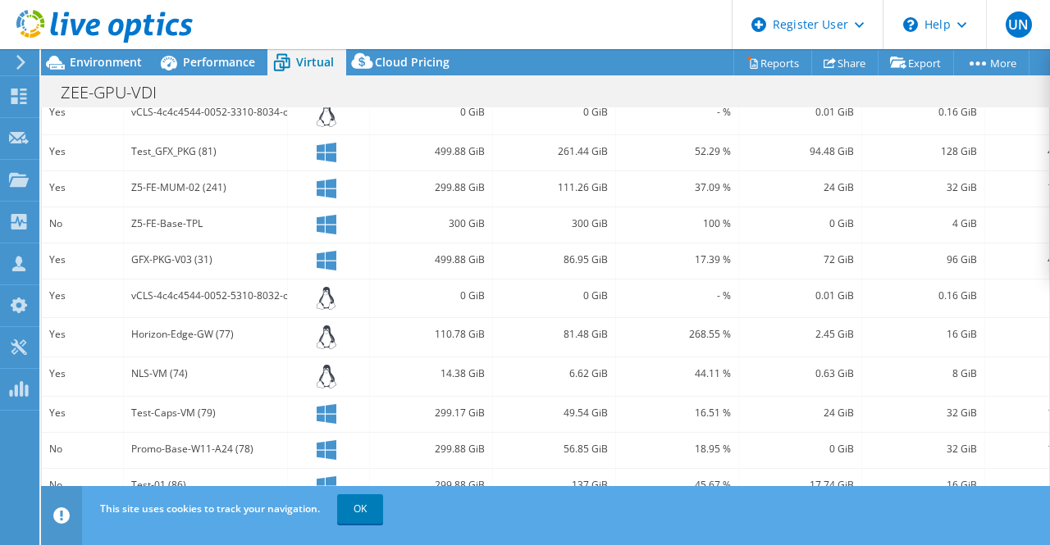
scroll to position [581, 0]
click at [358, 512] on link "OK" at bounding box center [360, 509] width 46 height 30
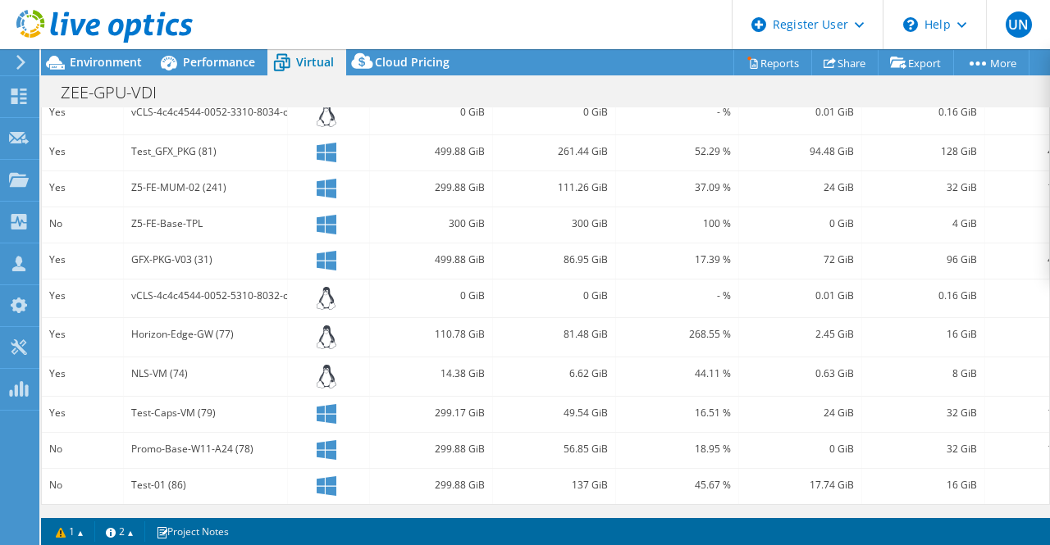
scroll to position [0, 0]
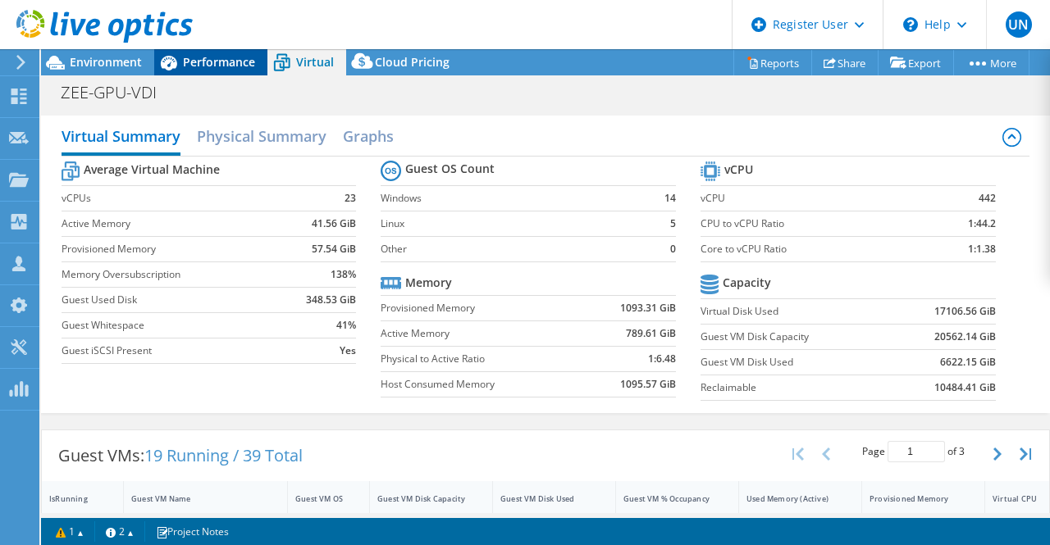
click at [203, 61] on span "Performance" at bounding box center [219, 62] width 72 height 16
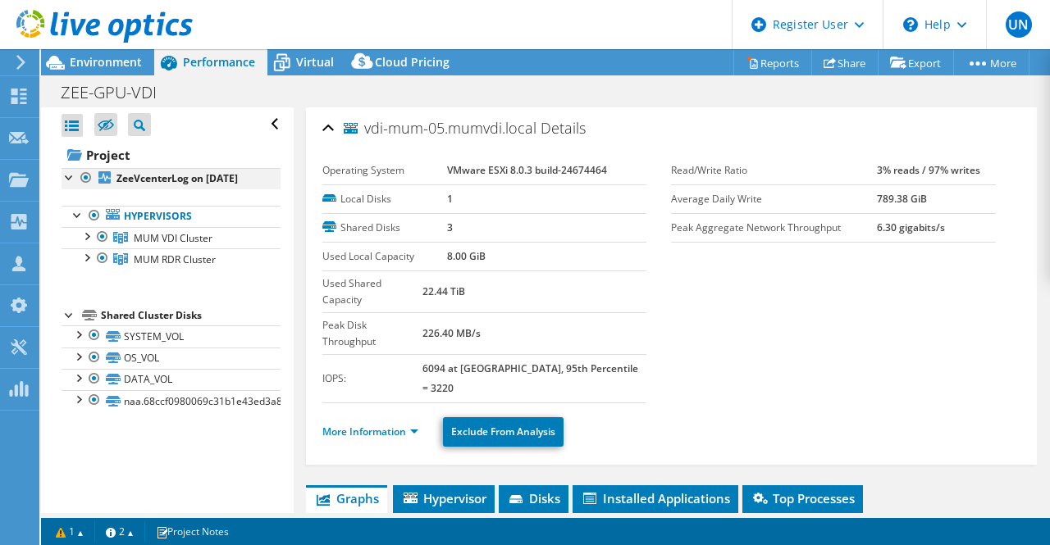
click at [69, 174] on div at bounding box center [69, 176] width 16 height 16
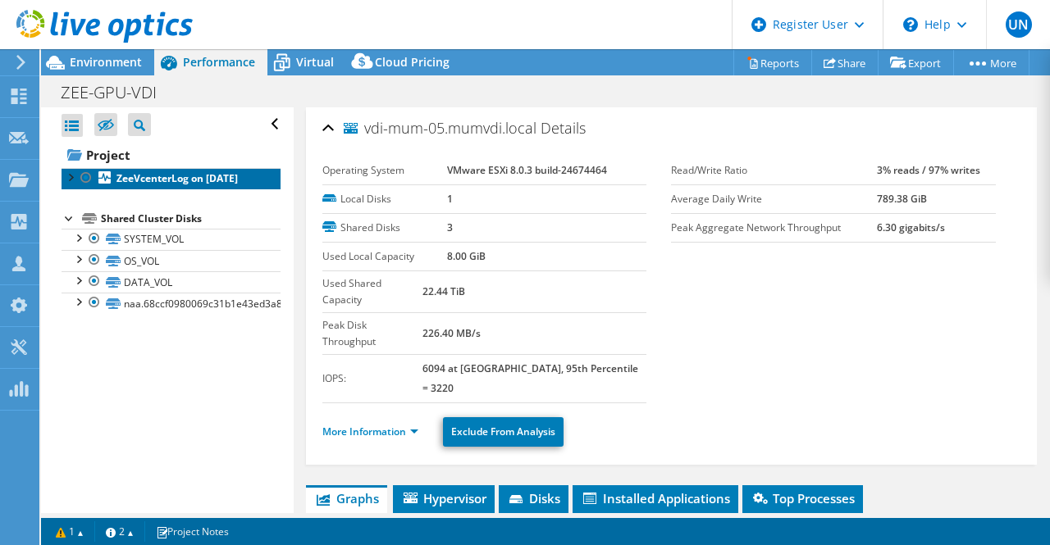
click at [166, 176] on b "ZeeVcenterLog on [DATE]" at bounding box center [176, 178] width 121 height 14
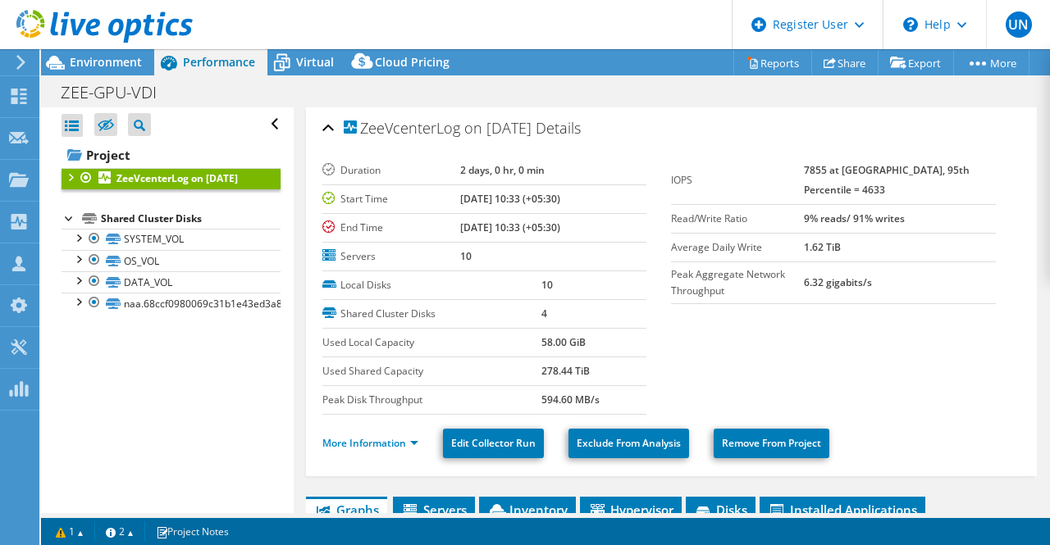
click at [977, 404] on section "Duration 2 days, 0 hr, 0 min Start Time [DATE] 10:33 (+05:30) End Time [DATE] 1…" at bounding box center [671, 286] width 699 height 258
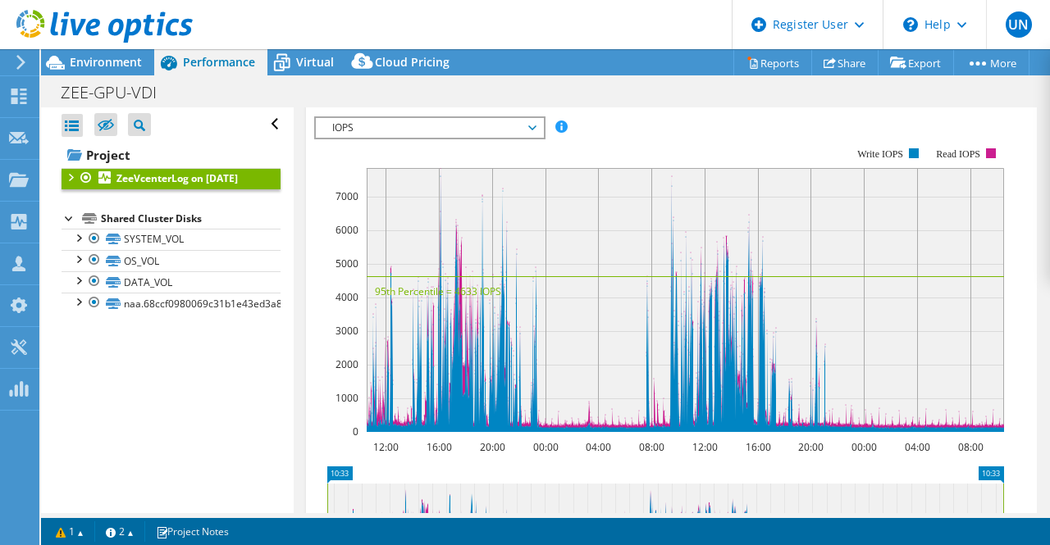
scroll to position [394, 0]
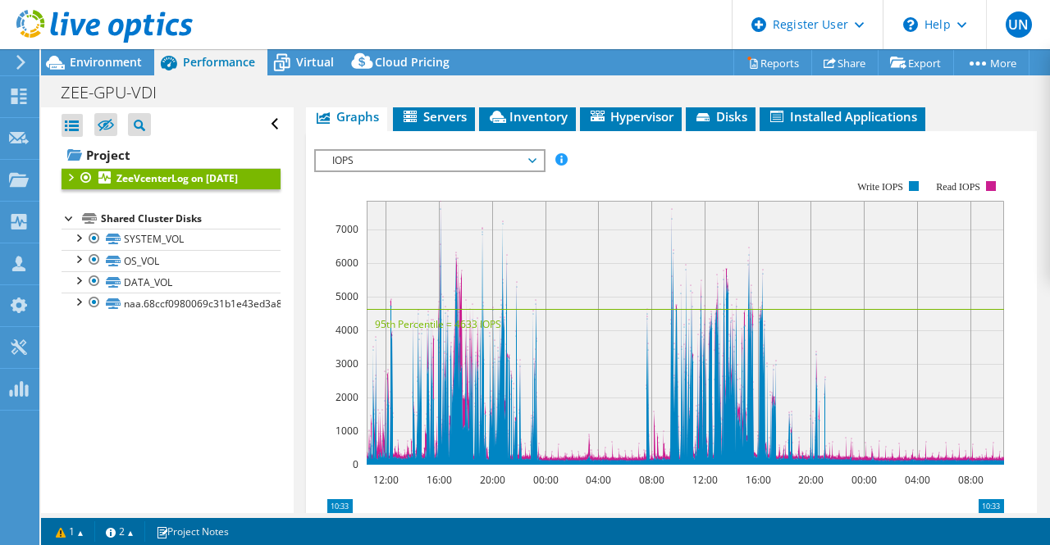
click at [488, 161] on span "IOPS" at bounding box center [429, 161] width 211 height 20
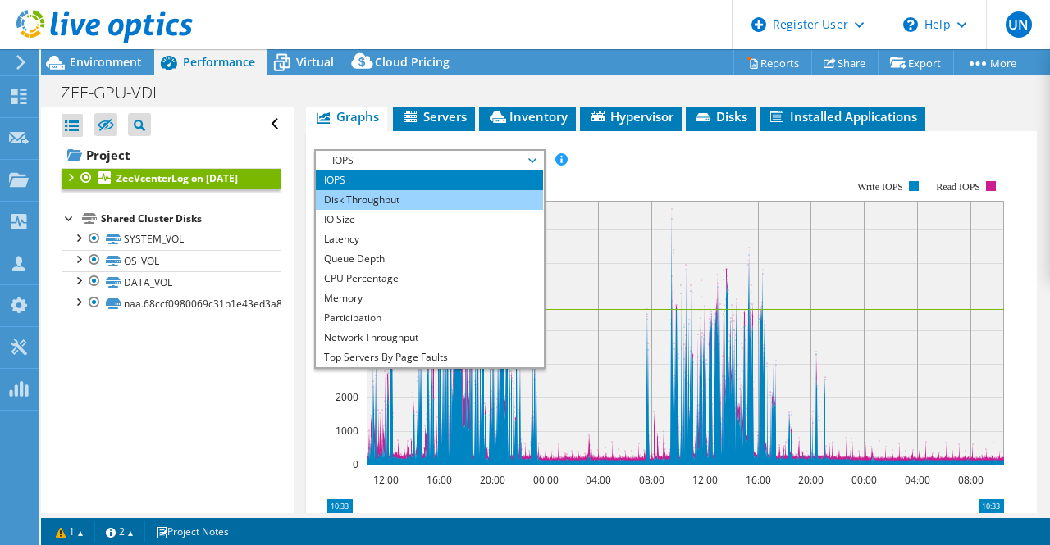
click at [471, 200] on li "Disk Throughput" at bounding box center [429, 200] width 227 height 20
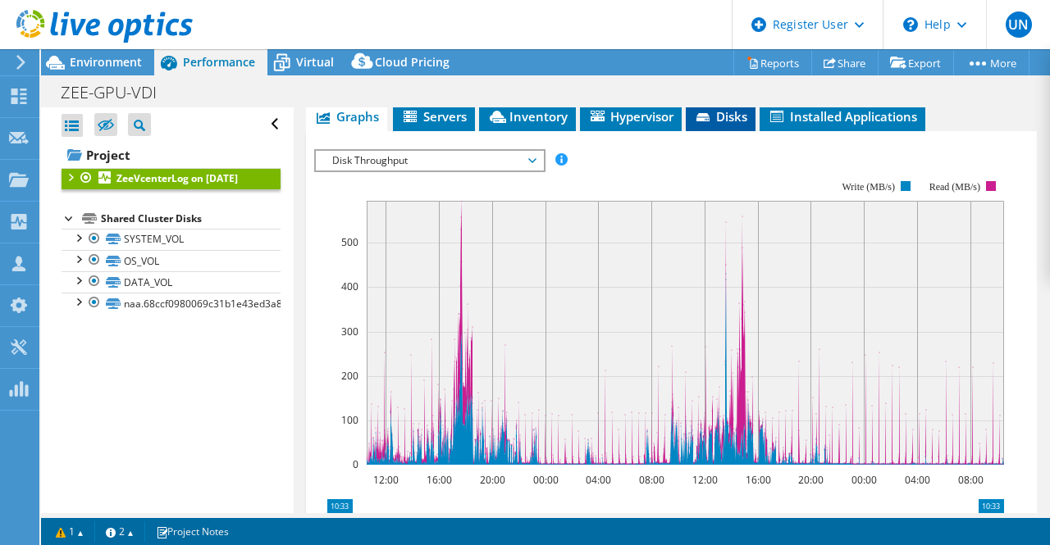
click at [717, 117] on span "Disks" at bounding box center [720, 116] width 53 height 16
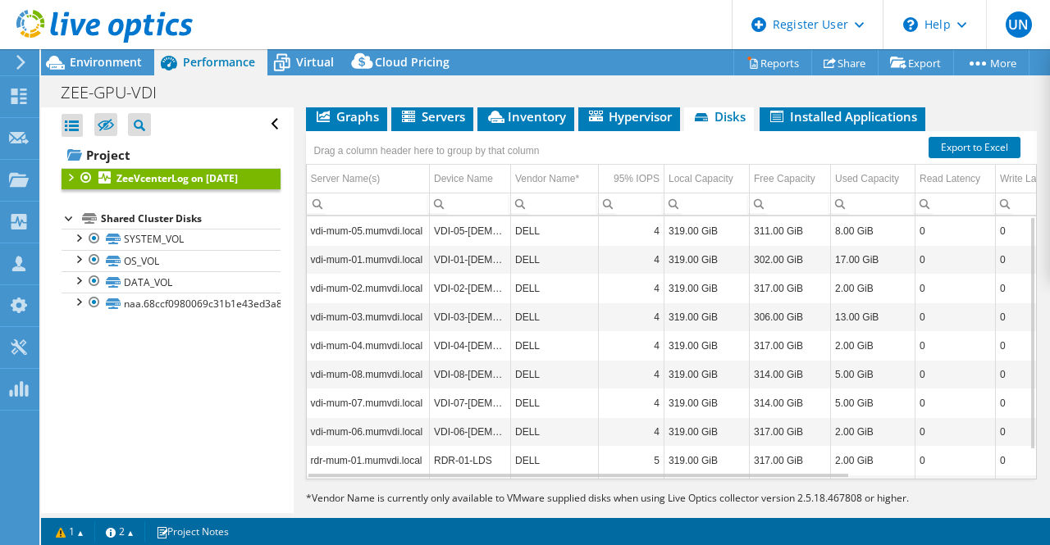
scroll to position [421, 0]
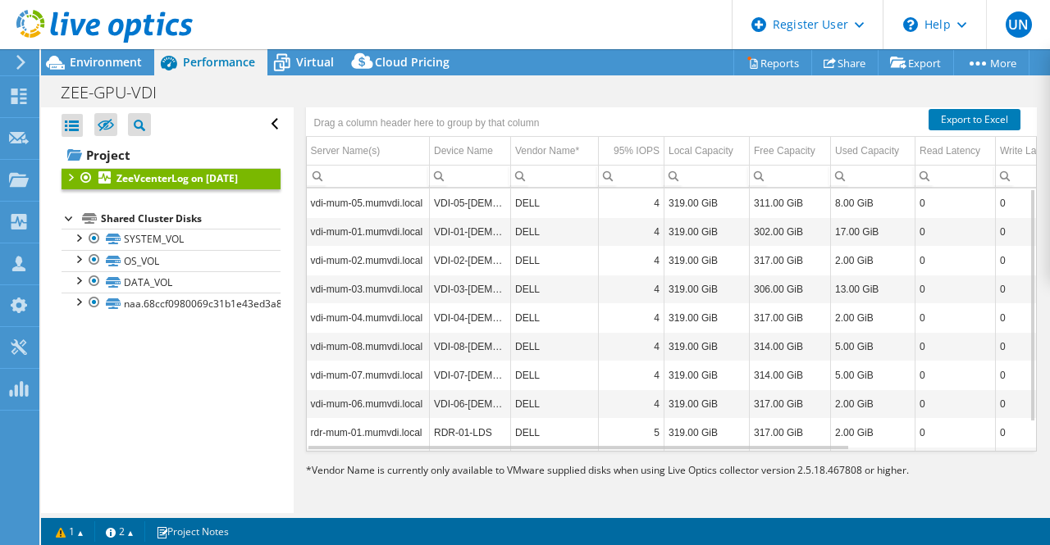
click at [1036, 331] on article "ZeeVcenterLog on [DATE] Details Duration 2 days, 0 hr, 0 min Start Time [DATE] …" at bounding box center [672, 310] width 757 height 406
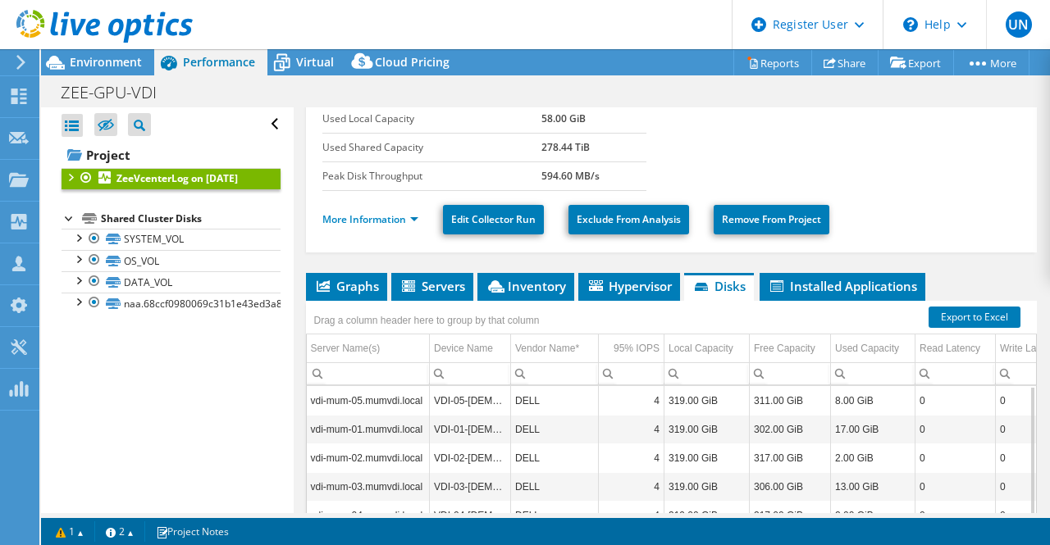
scroll to position [194, 0]
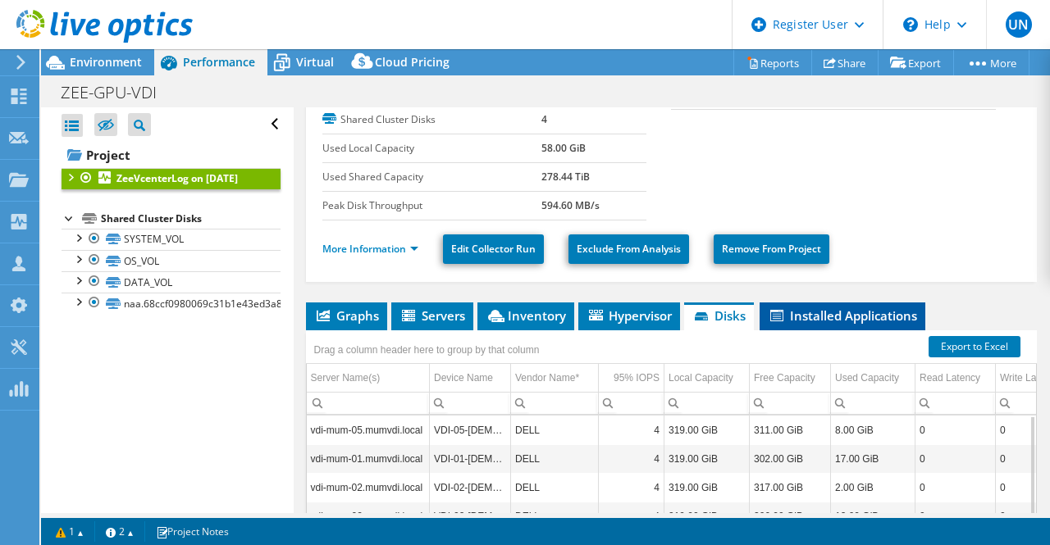
click at [819, 311] on span "Installed Applications" at bounding box center [842, 315] width 149 height 16
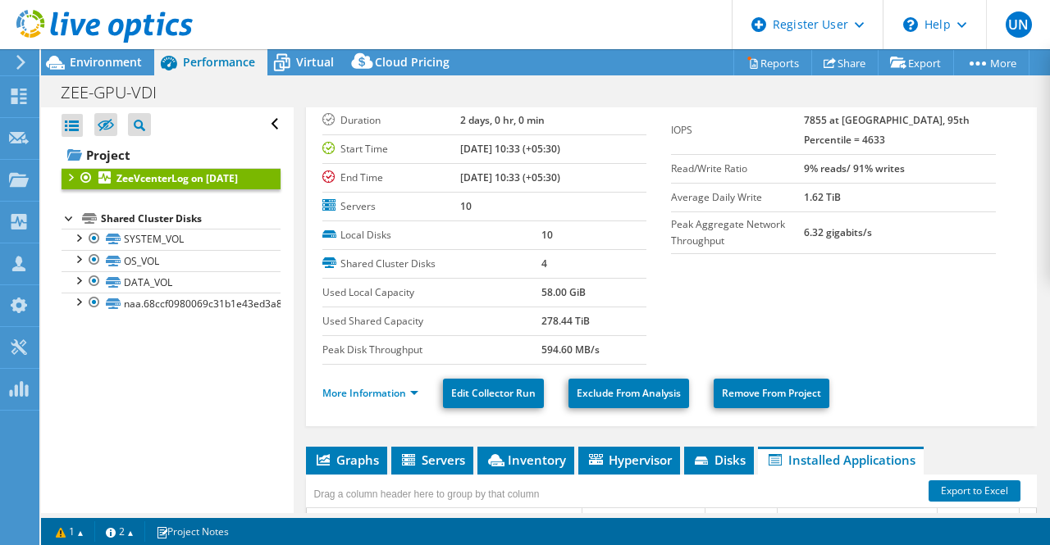
scroll to position [48, 0]
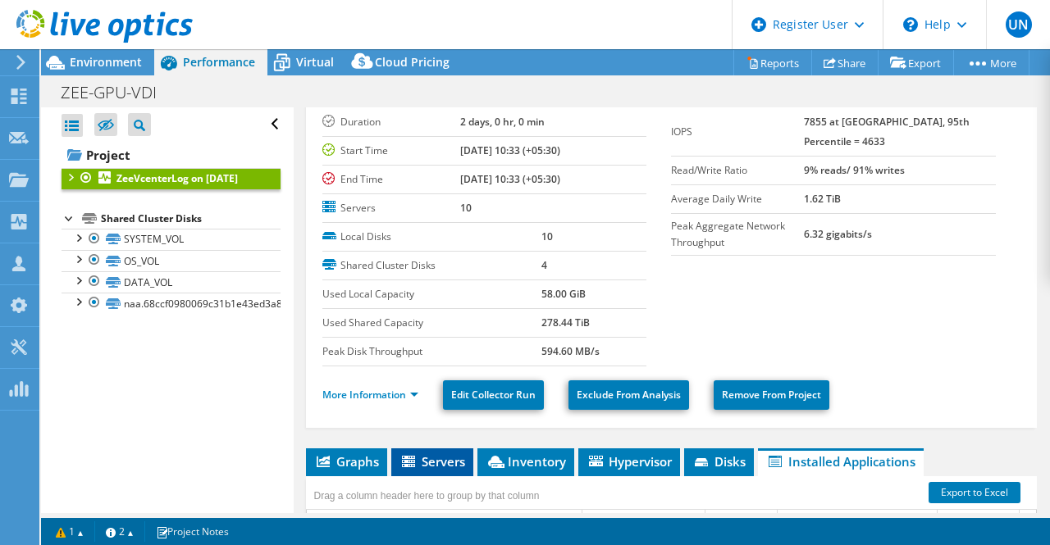
click at [425, 459] on span "Servers" at bounding box center [432, 461] width 66 height 16
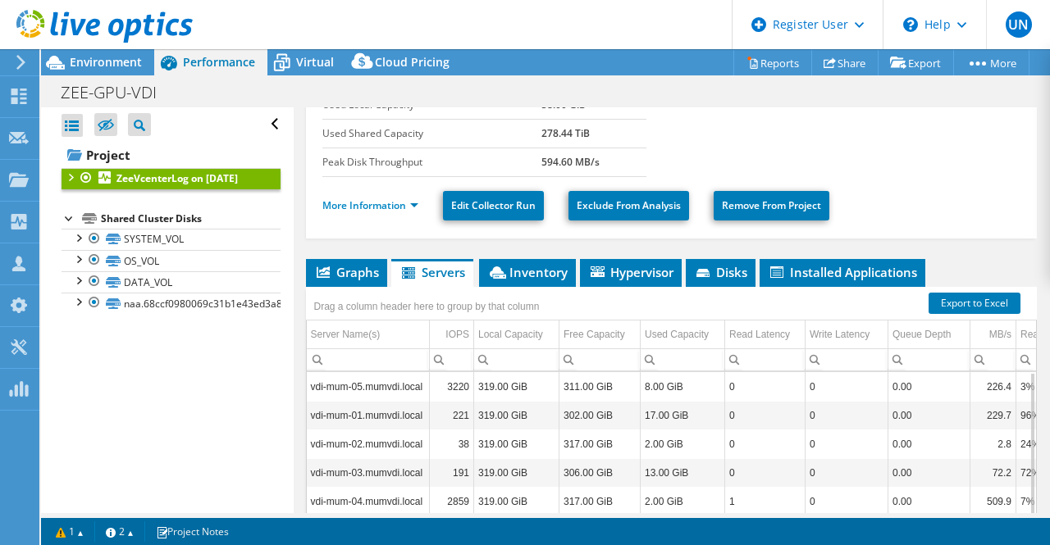
scroll to position [233, 0]
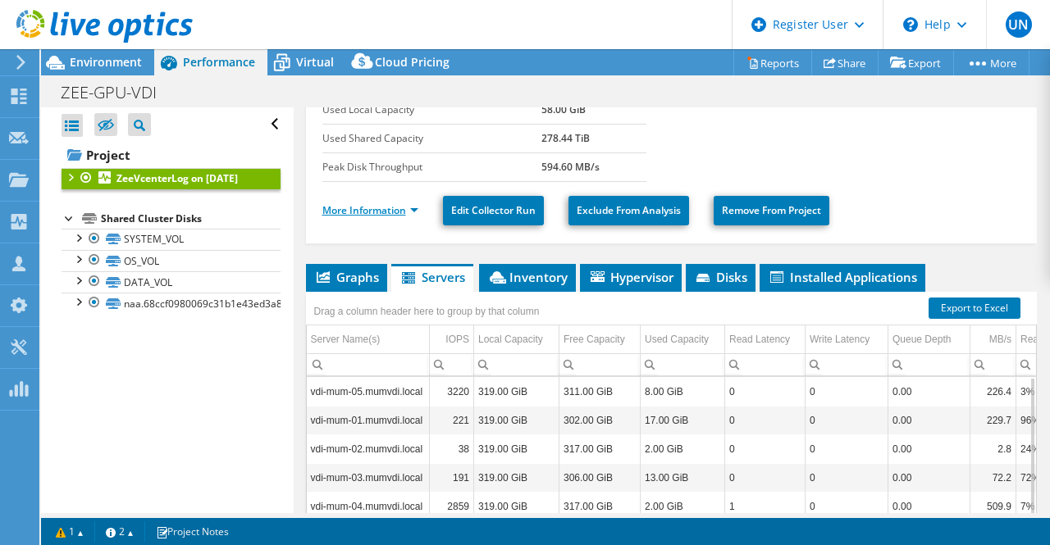
click at [403, 210] on link "More Information" at bounding box center [370, 210] width 96 height 14
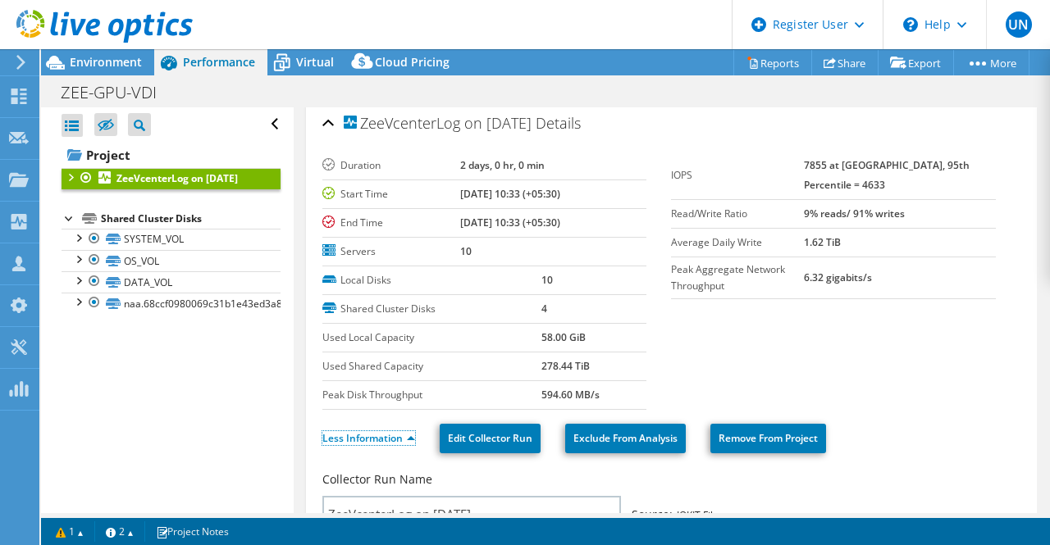
scroll to position [0, 0]
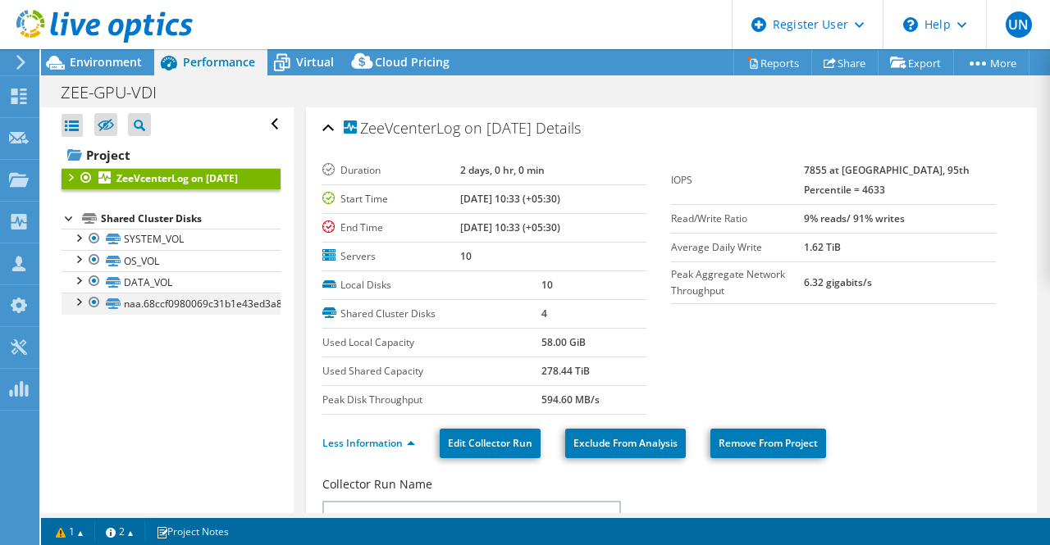
click at [82, 309] on div at bounding box center [78, 301] width 16 height 16
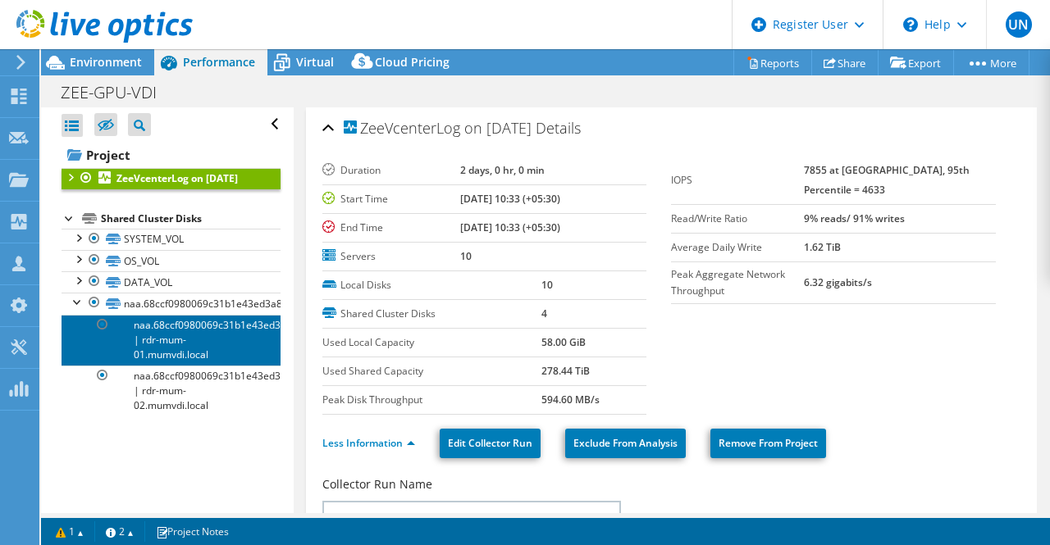
click at [176, 346] on link "naa.68ccf0980069c31b1e43ed3a841cdd1c | rdr-mum-01.mumvdi.local" at bounding box center [170, 340] width 219 height 51
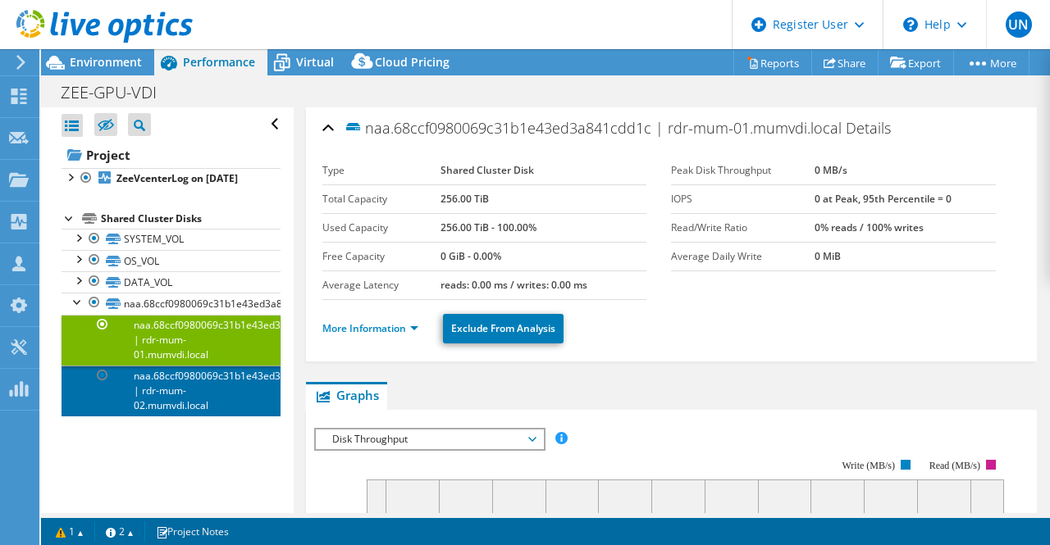
click at [162, 402] on link "naa.68ccf0980069c31b1e43ed3a841cdd1c | rdr-mum-02.mumvdi.local" at bounding box center [170, 391] width 219 height 51
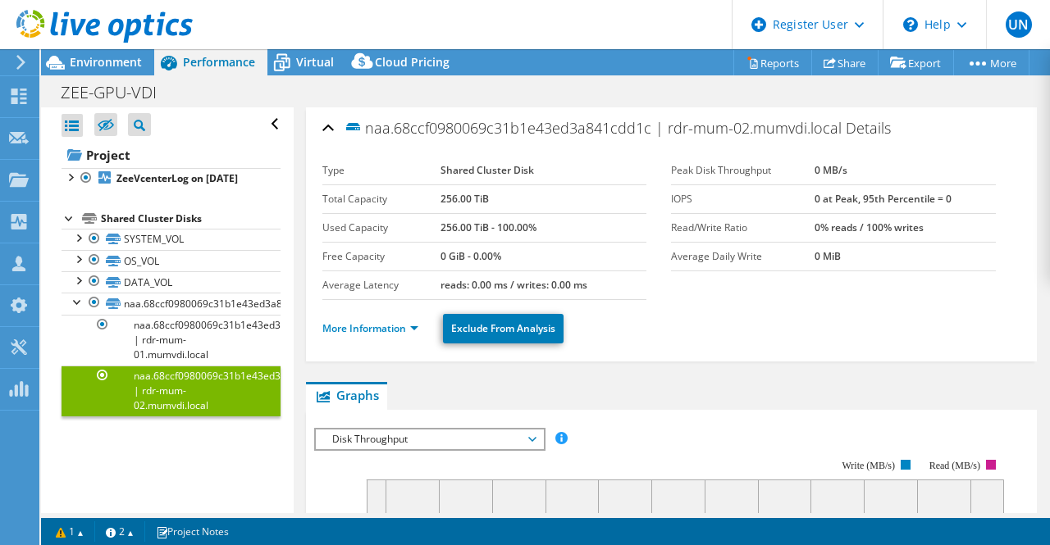
click at [689, 321] on ul "More Information Exclude From Analysis" at bounding box center [671, 327] width 698 height 34
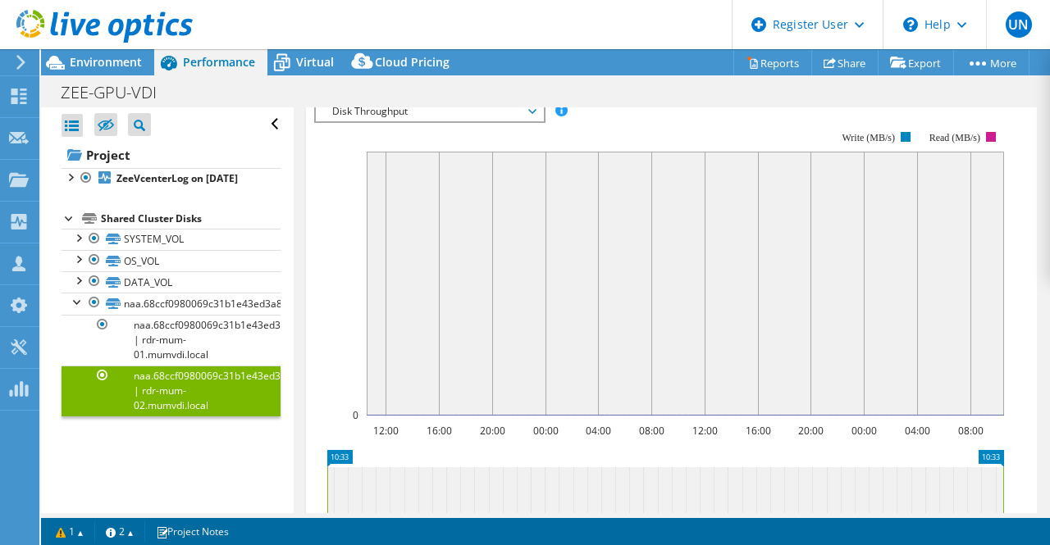
scroll to position [295, 0]
